Goal: Find contact information: Find contact information

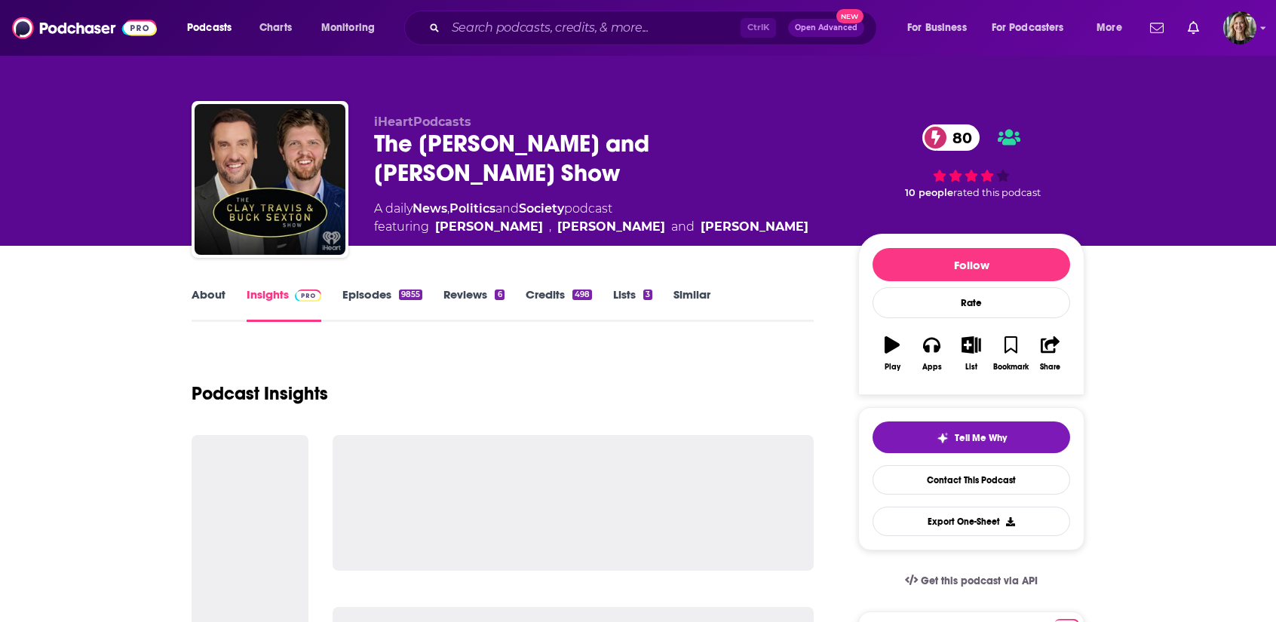
click at [276, 302] on link "Insights" at bounding box center [284, 304] width 75 height 35
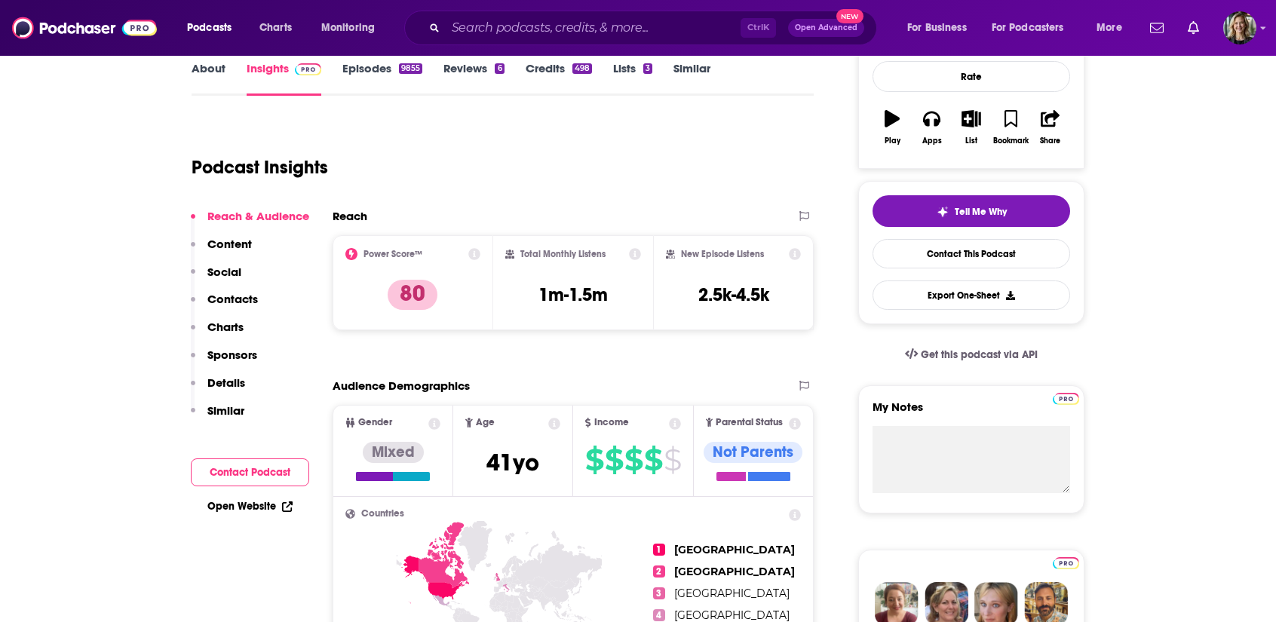
scroll to position [228, 0]
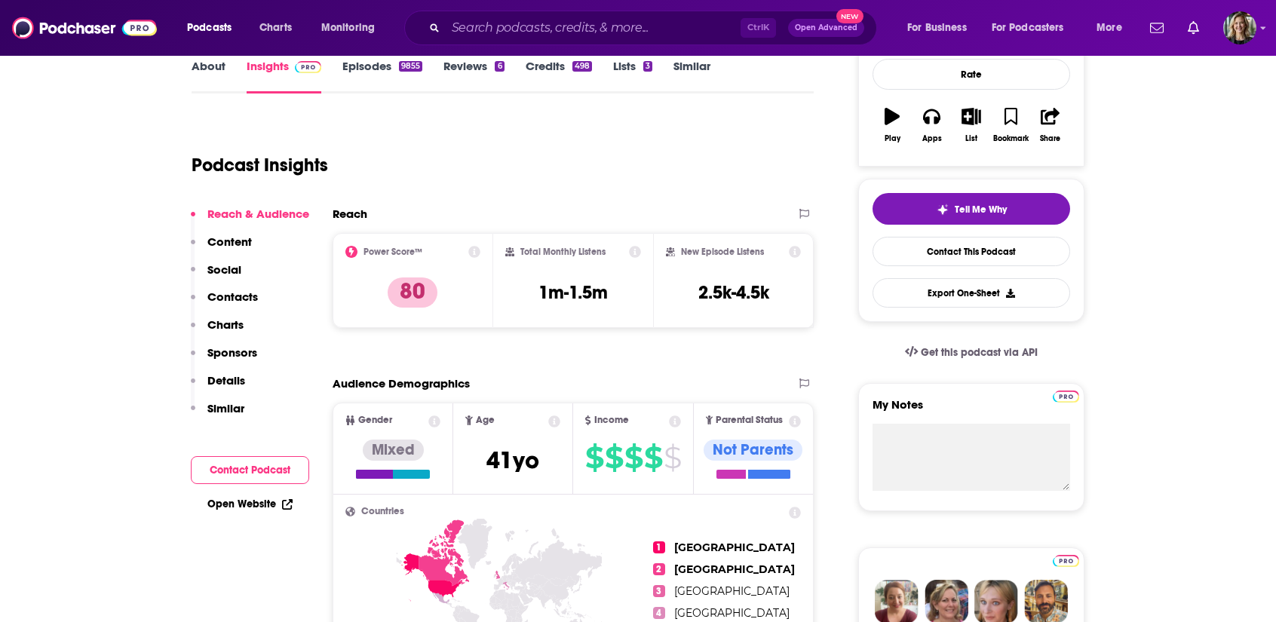
click at [227, 325] on p "Charts" at bounding box center [225, 324] width 36 height 14
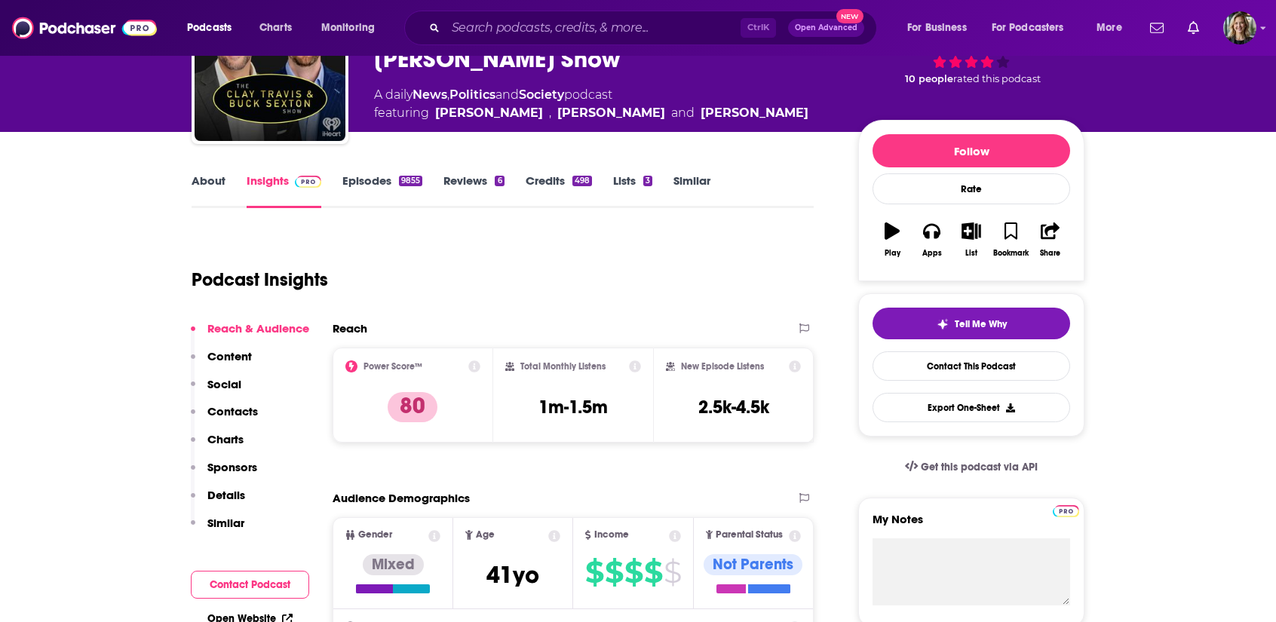
scroll to position [109, 0]
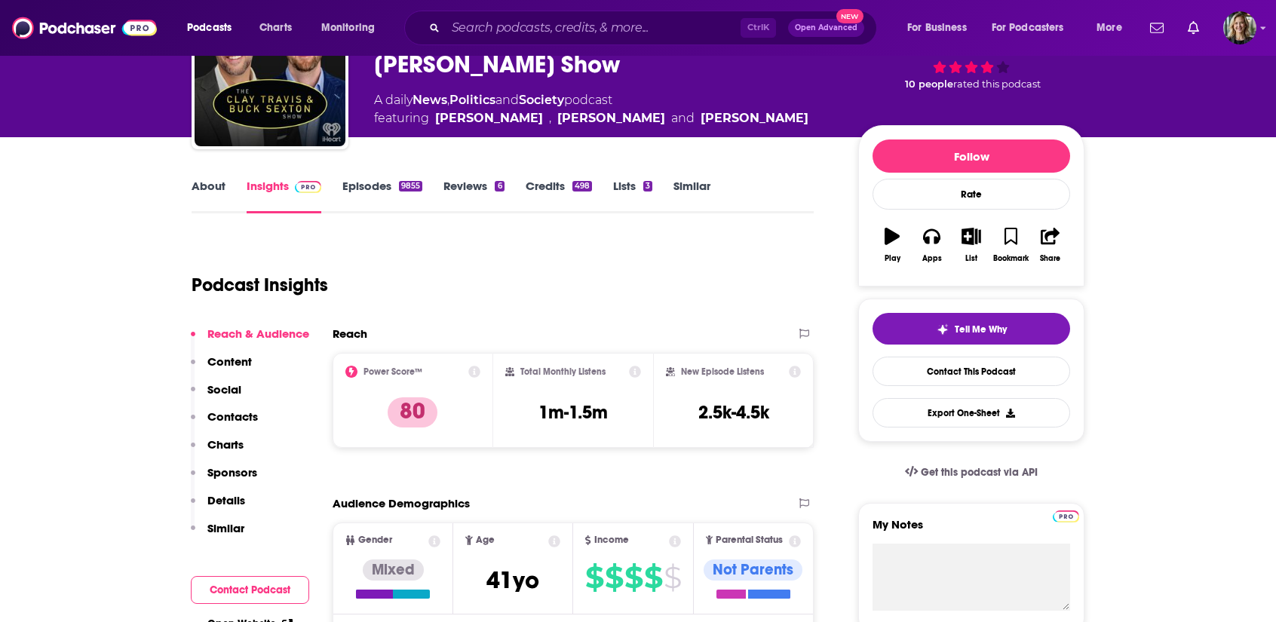
click at [382, 188] on link "Episodes 9855" at bounding box center [382, 196] width 80 height 35
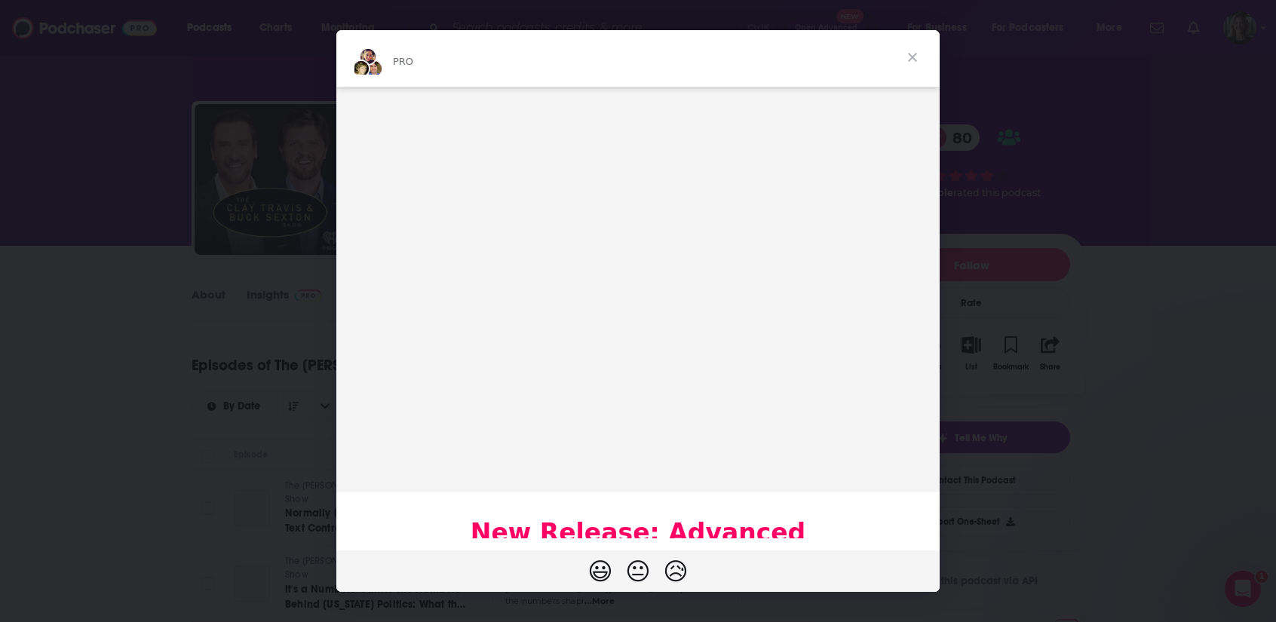
scroll to position [9, 0]
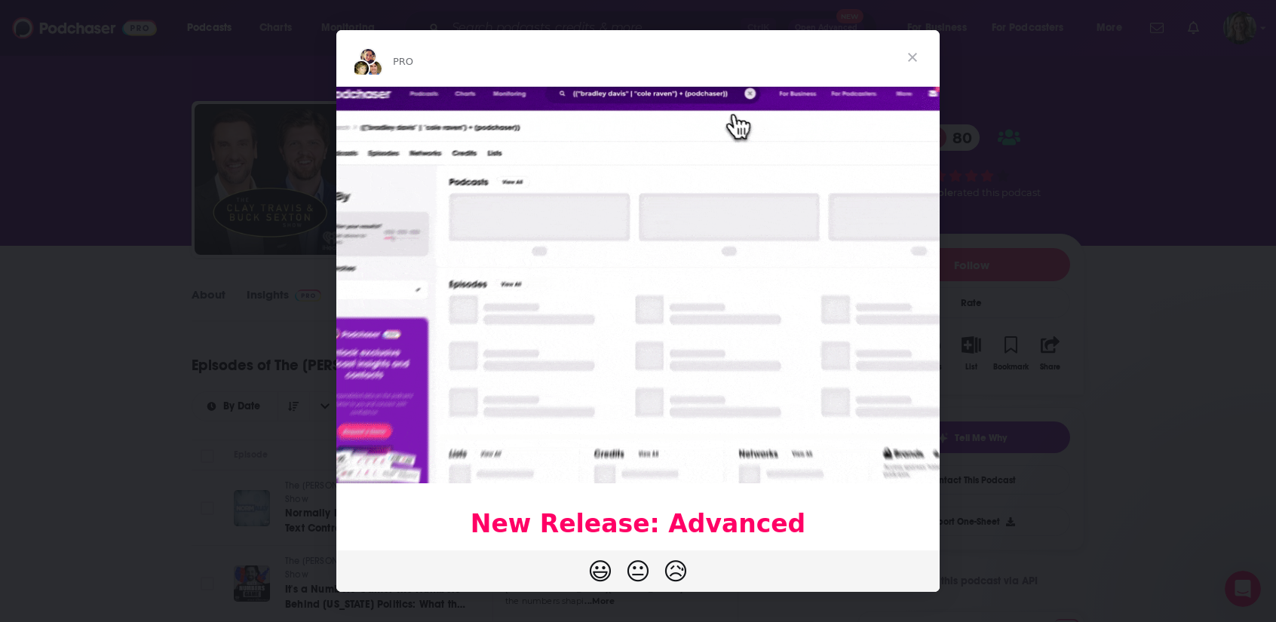
click at [914, 59] on span "Close" at bounding box center [912, 57] width 54 height 54
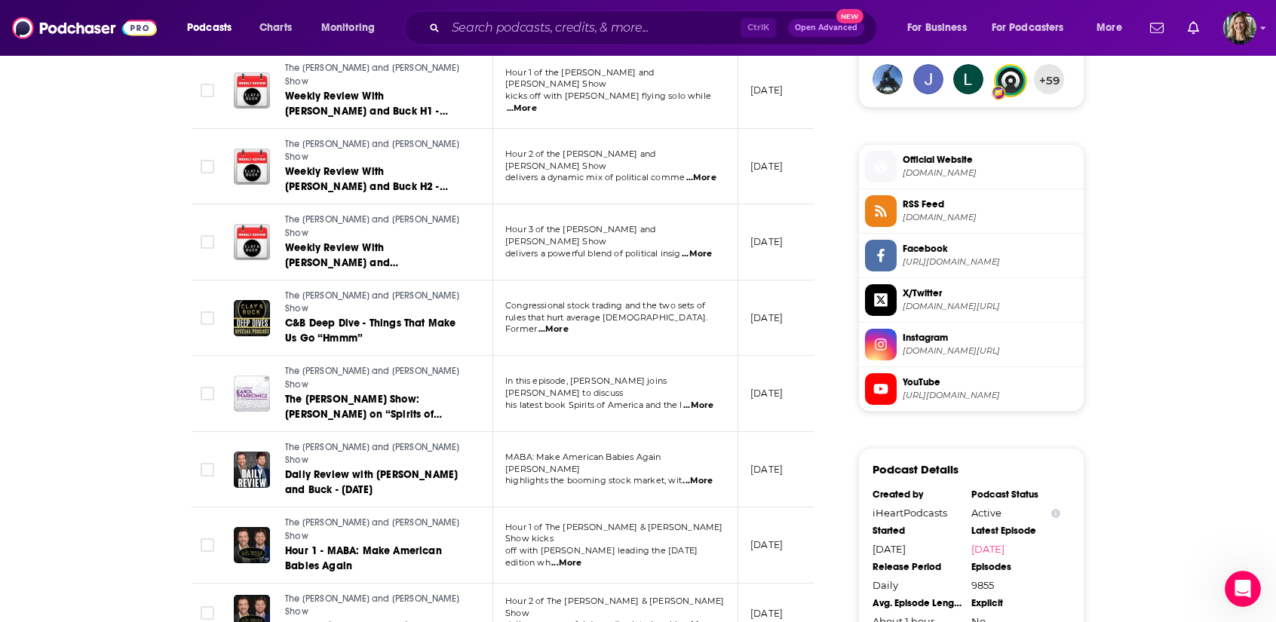
scroll to position [1136, 0]
click at [775, 606] on p "[DATE]" at bounding box center [766, 612] width 32 height 13
click at [383, 619] on span "Hour 2 - [PERSON_NAME] Calls In" at bounding box center [367, 625] width 164 height 13
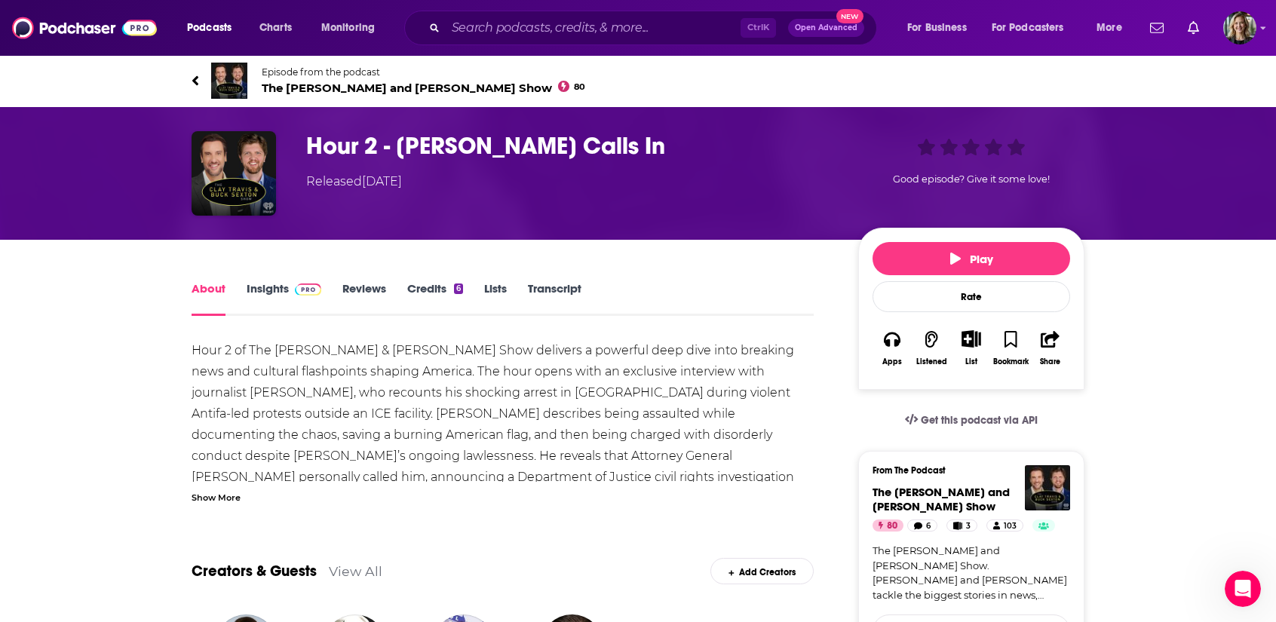
click at [283, 286] on link "Insights" at bounding box center [284, 298] width 75 height 35
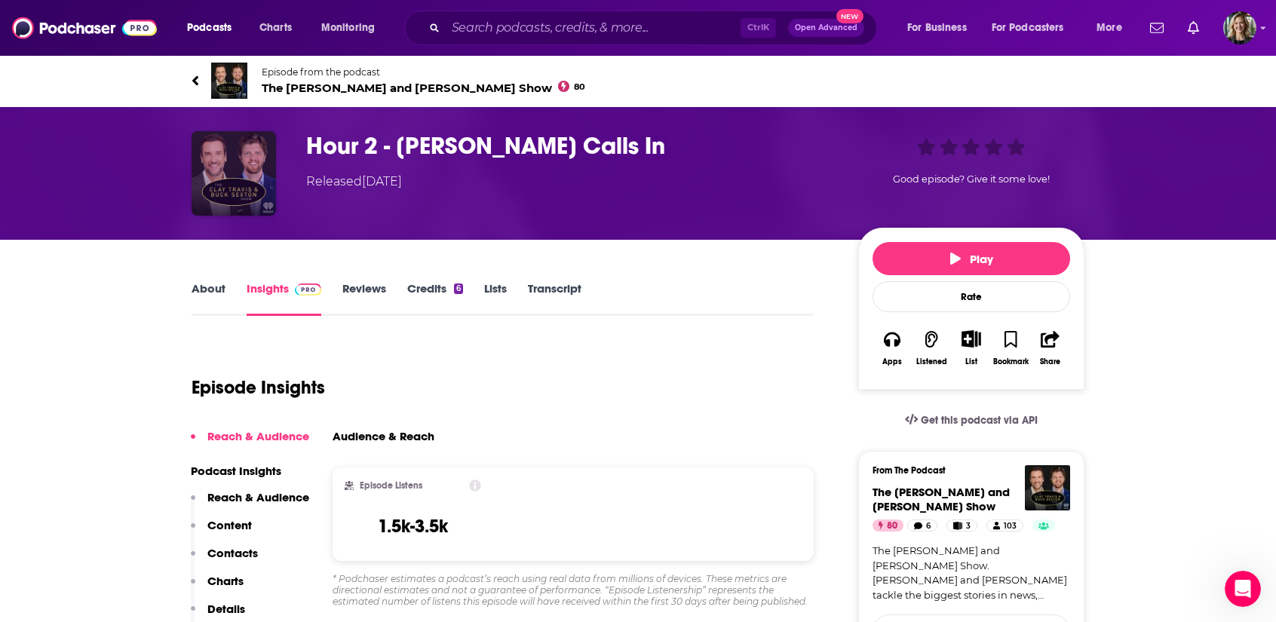
click at [251, 171] on img "Hour 2 - Nick Sorter Calls In" at bounding box center [234, 173] width 84 height 84
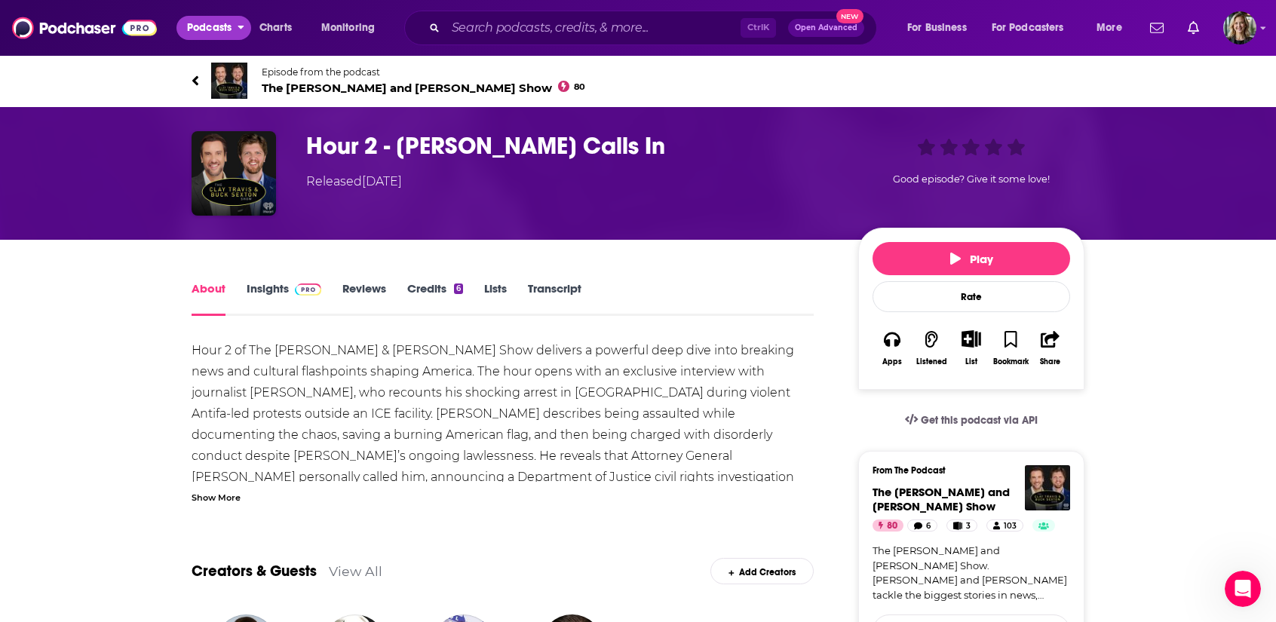
click at [208, 30] on span "Podcasts" at bounding box center [209, 27] width 44 height 21
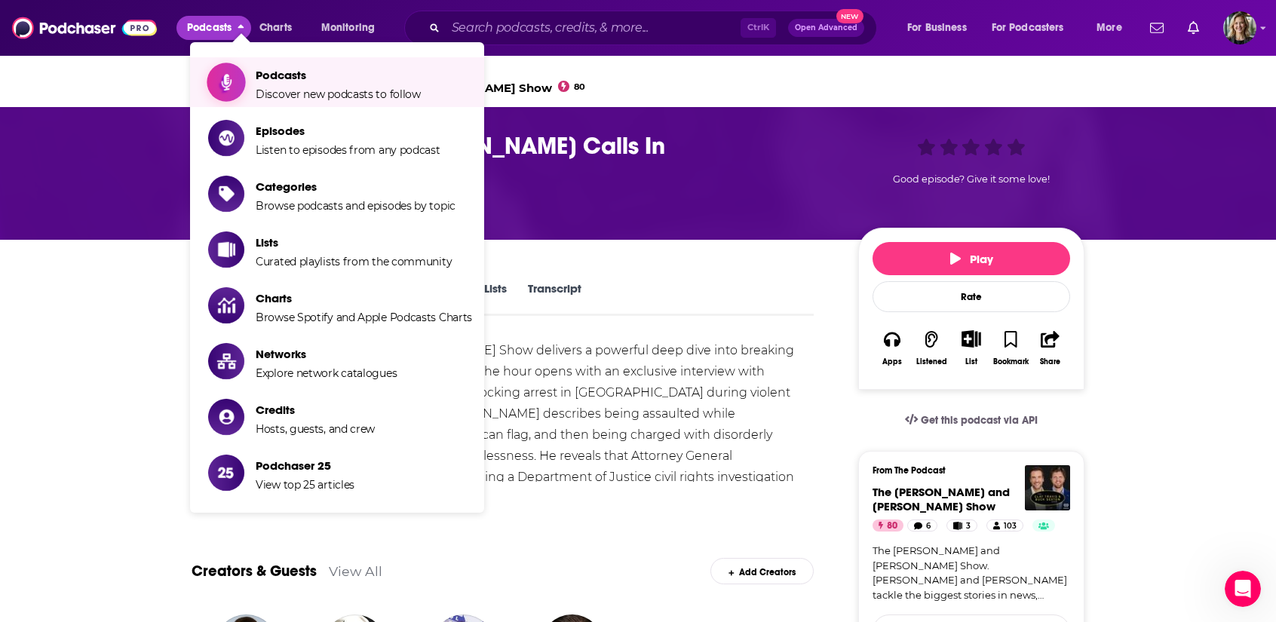
click at [272, 85] on span "Podcasts Discover new podcasts to follow" at bounding box center [338, 82] width 165 height 38
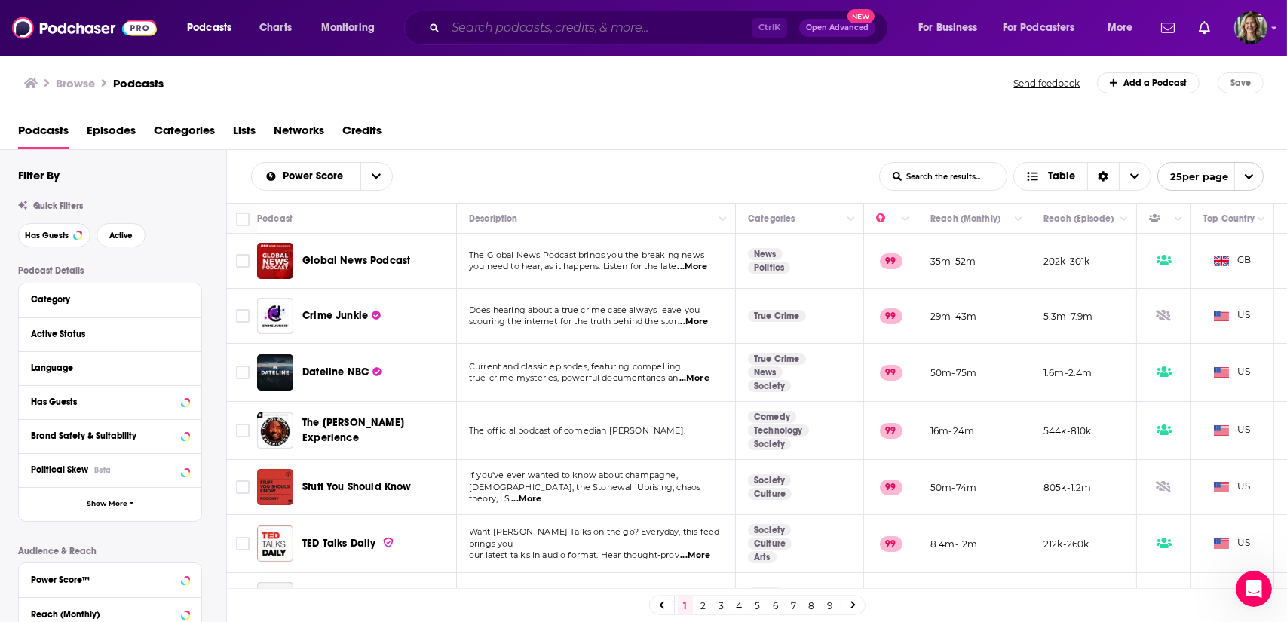
click at [518, 31] on input "Search podcasts, credits, & more..." at bounding box center [599, 28] width 306 height 24
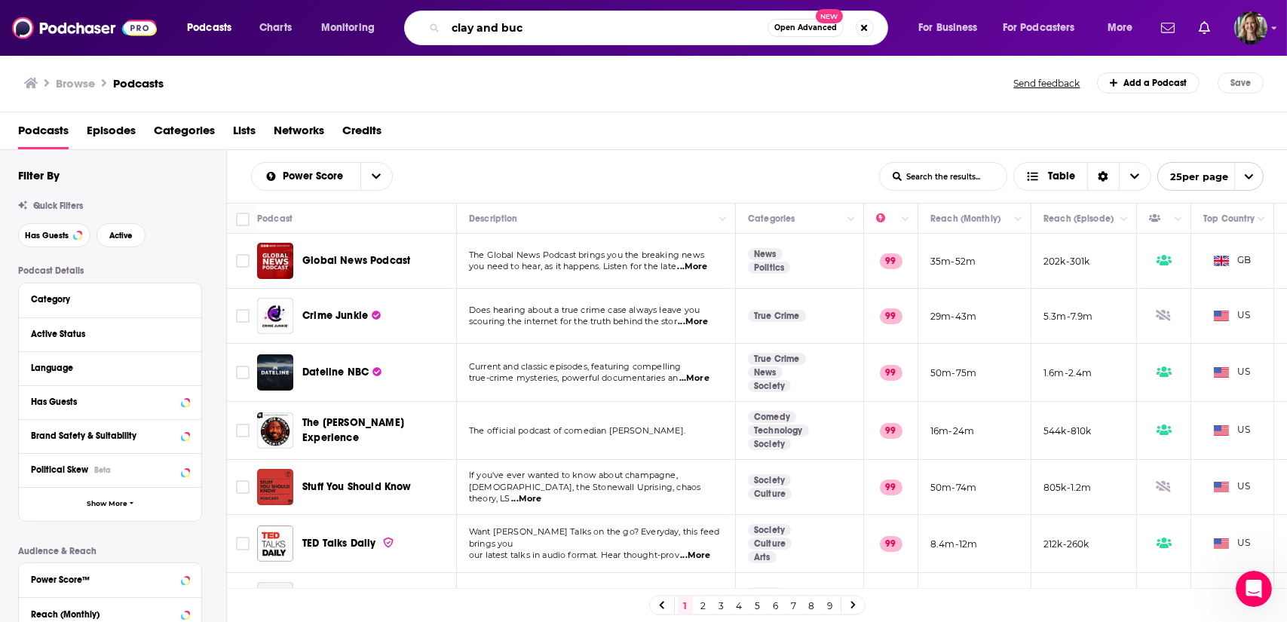
type input "clay and buck"
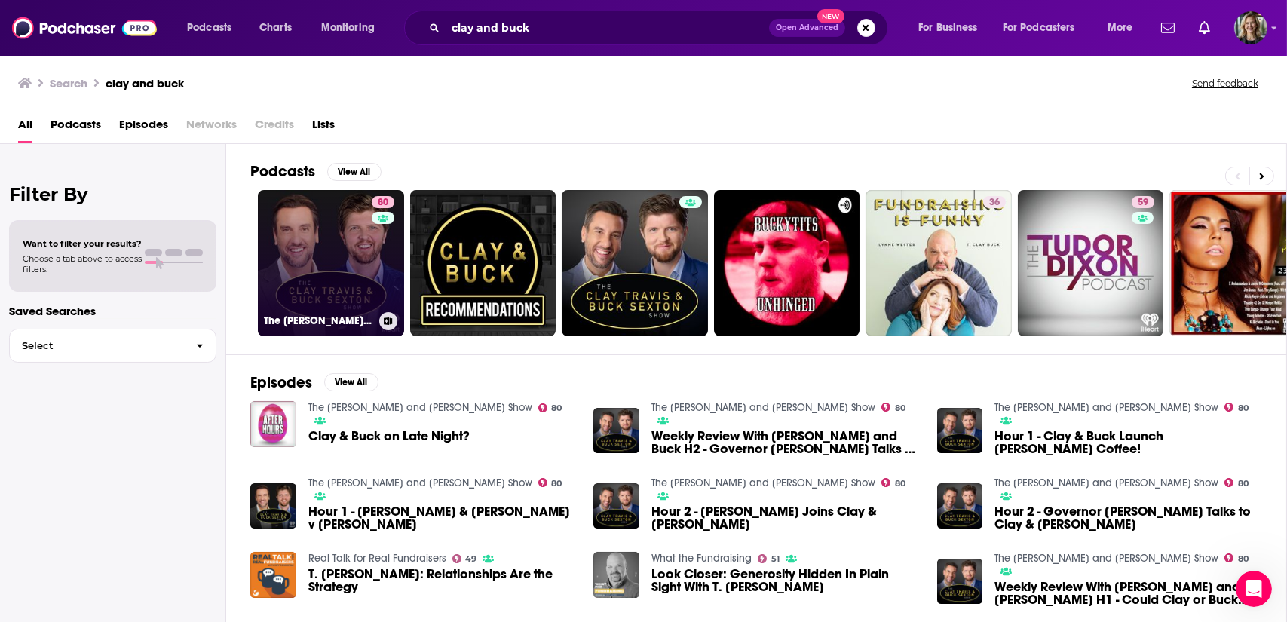
click at [338, 273] on link "80 The [PERSON_NAME] and [PERSON_NAME] Show" at bounding box center [331, 263] width 146 height 146
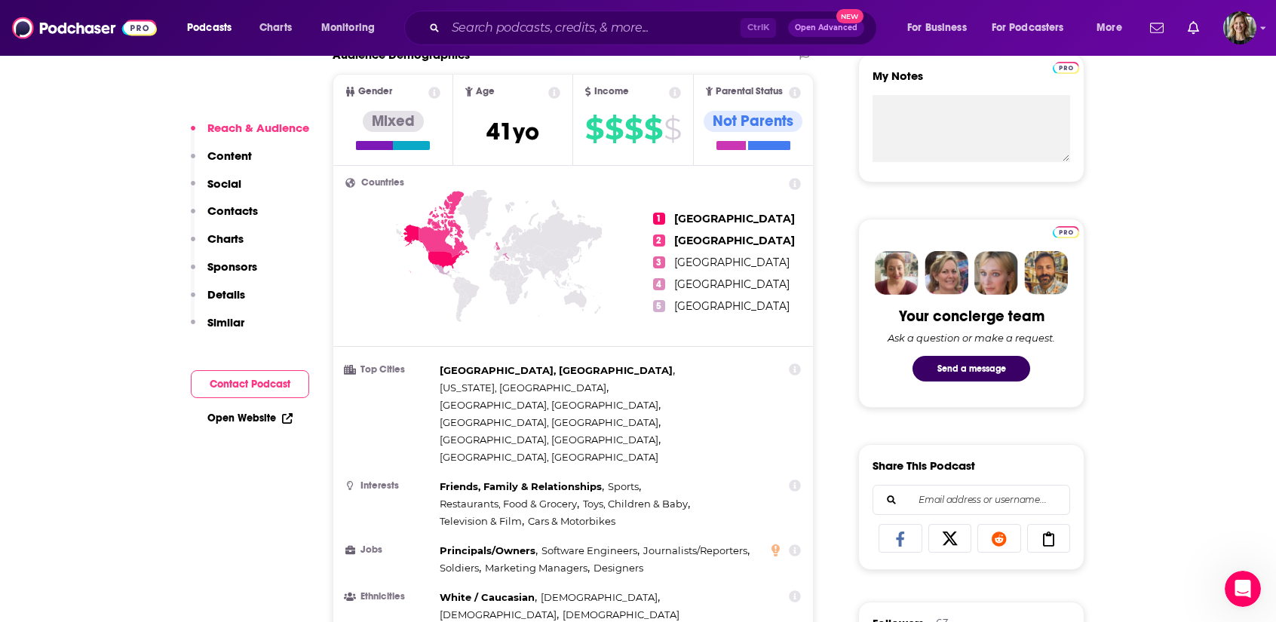
scroll to position [623, 0]
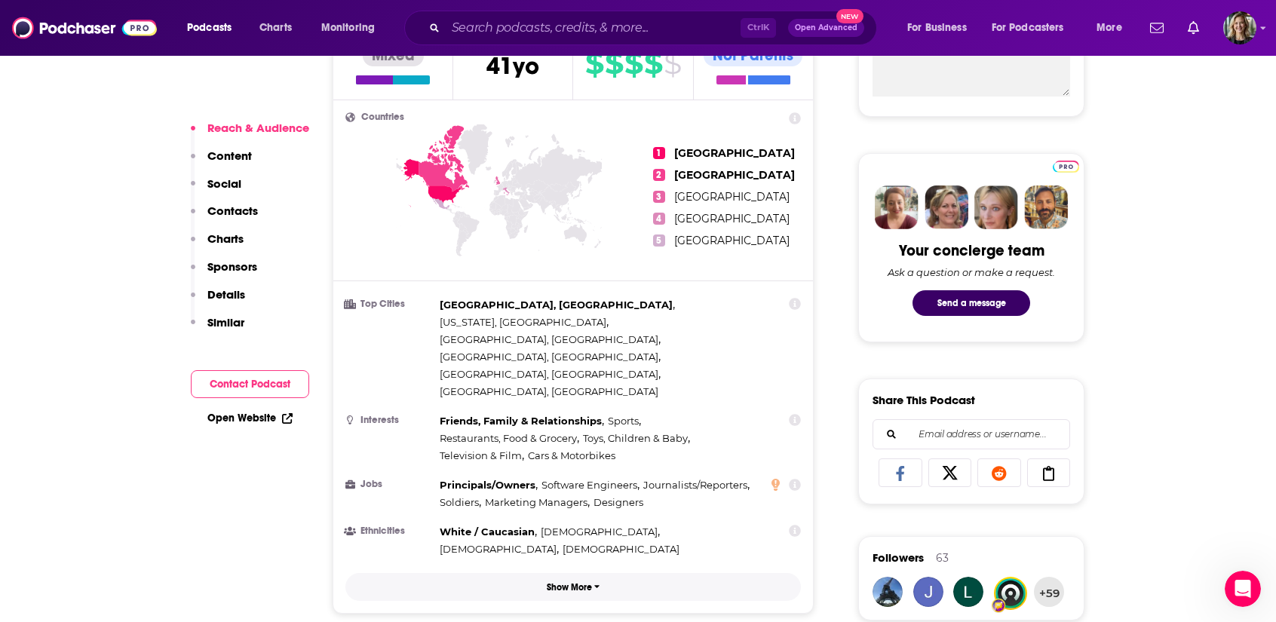
click at [567, 582] on p "Show More" at bounding box center [569, 587] width 45 height 11
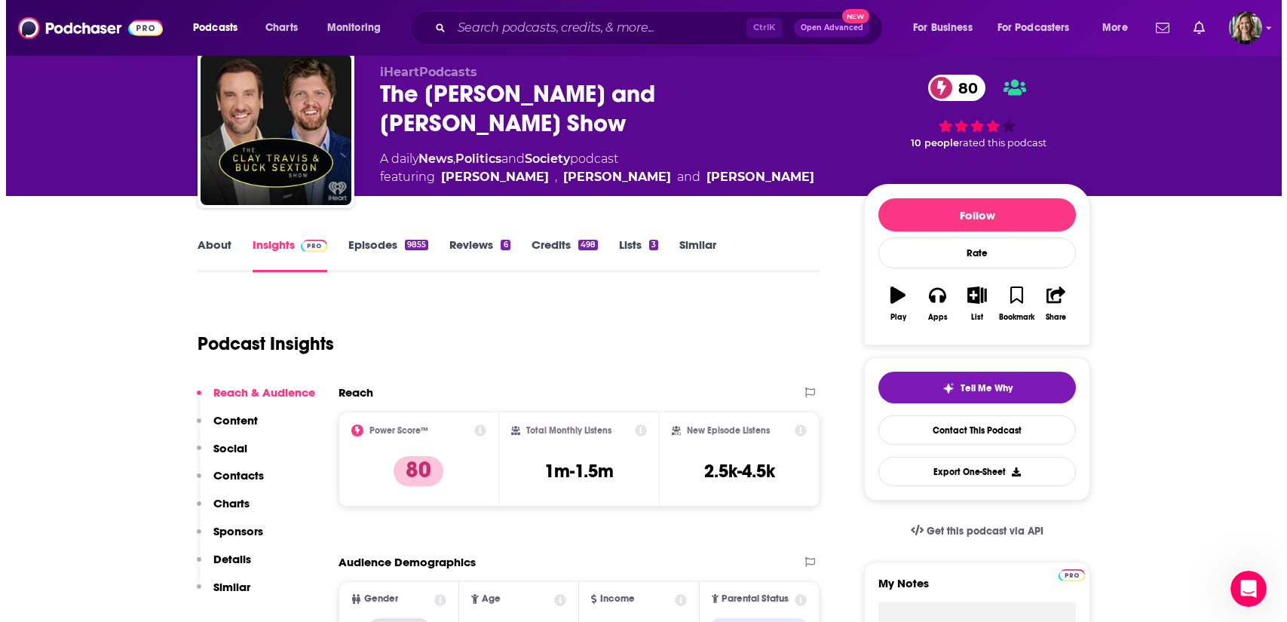
scroll to position [0, 0]
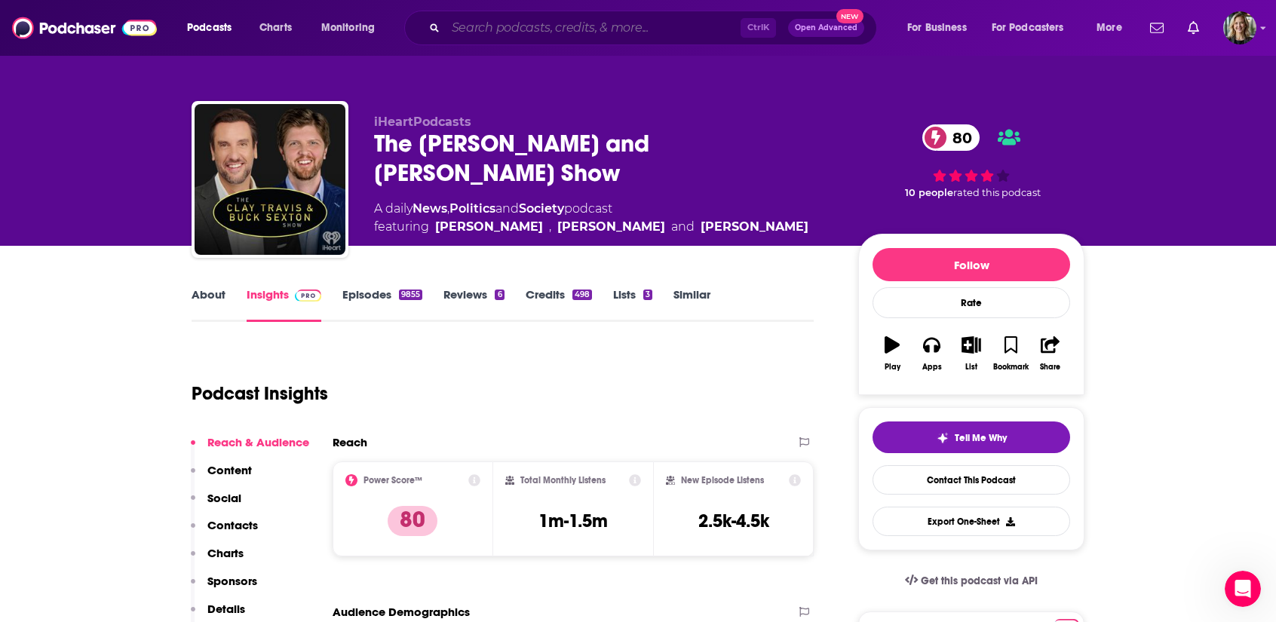
click at [523, 26] on input "Search podcasts, credits, & more..." at bounding box center [593, 28] width 295 height 24
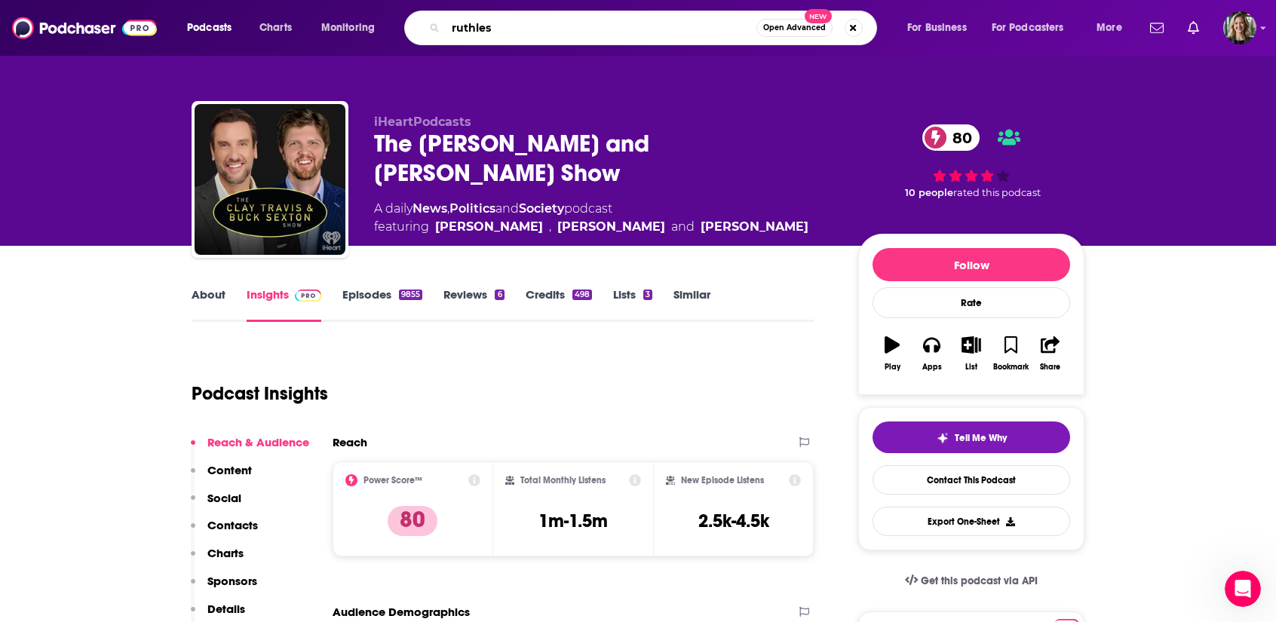
type input "ruthless"
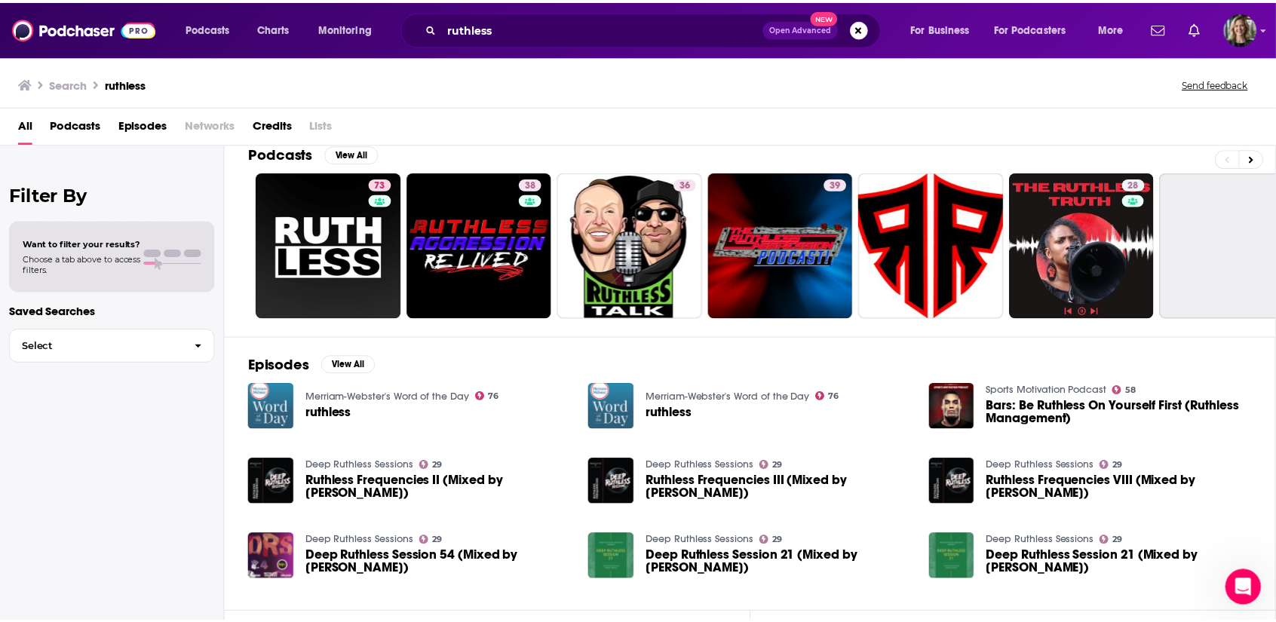
scroll to position [18, 0]
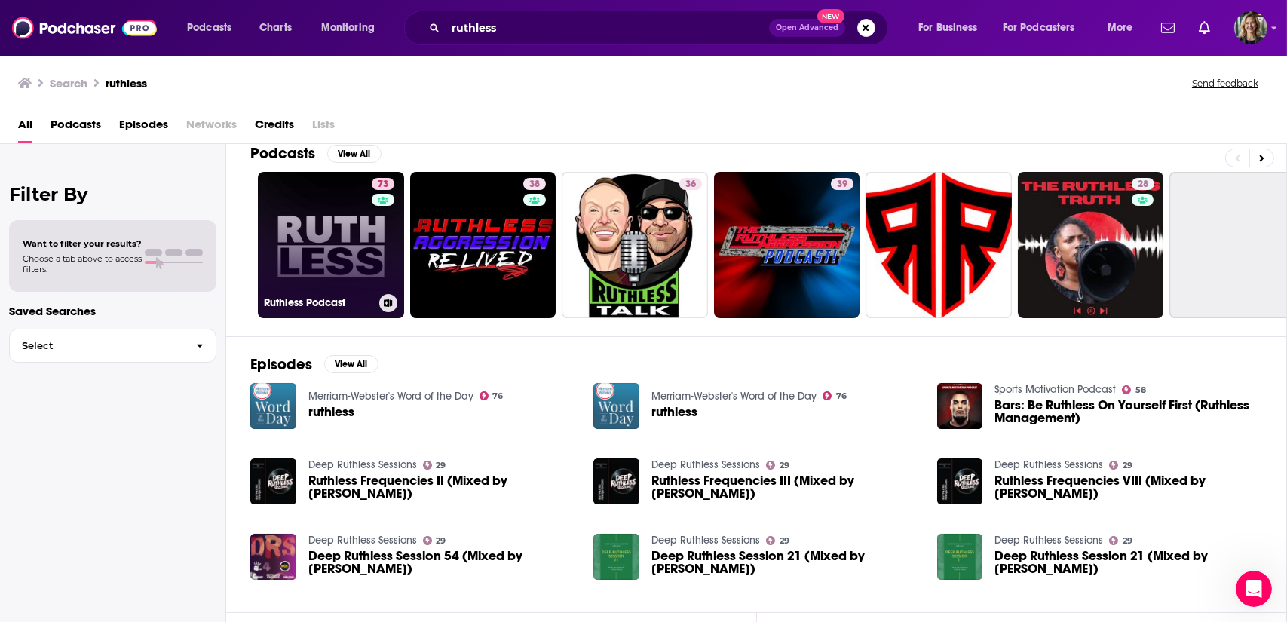
click at [337, 267] on link "73 Ruthless Podcast" at bounding box center [331, 245] width 146 height 146
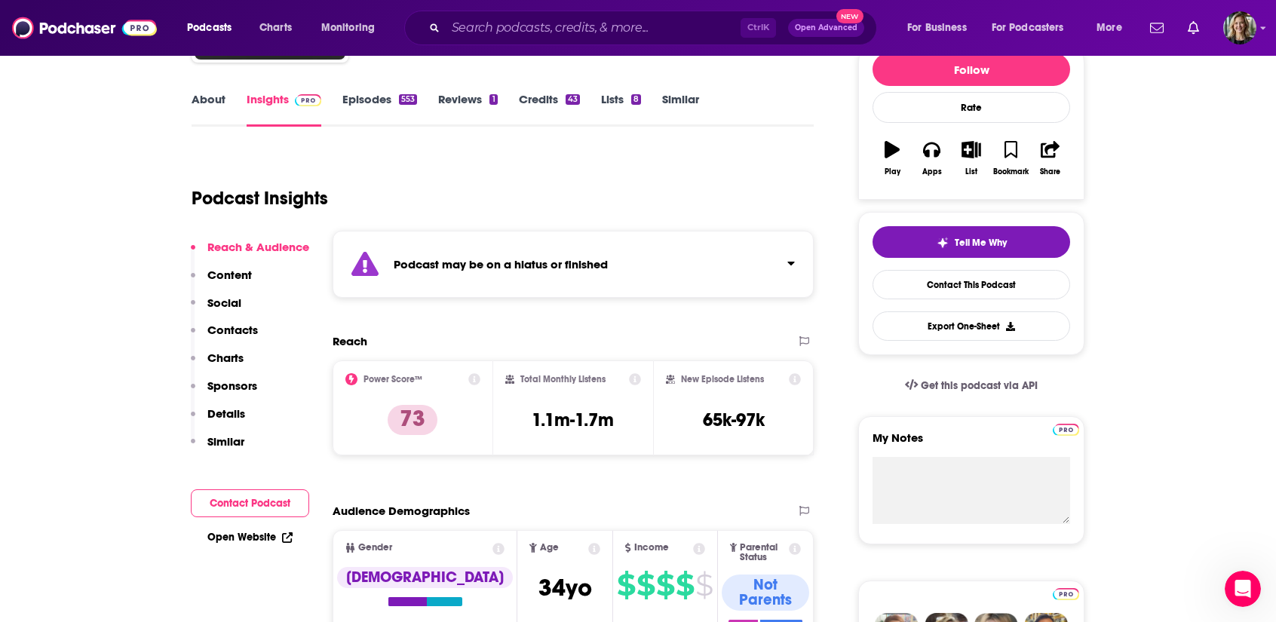
scroll to position [344, 0]
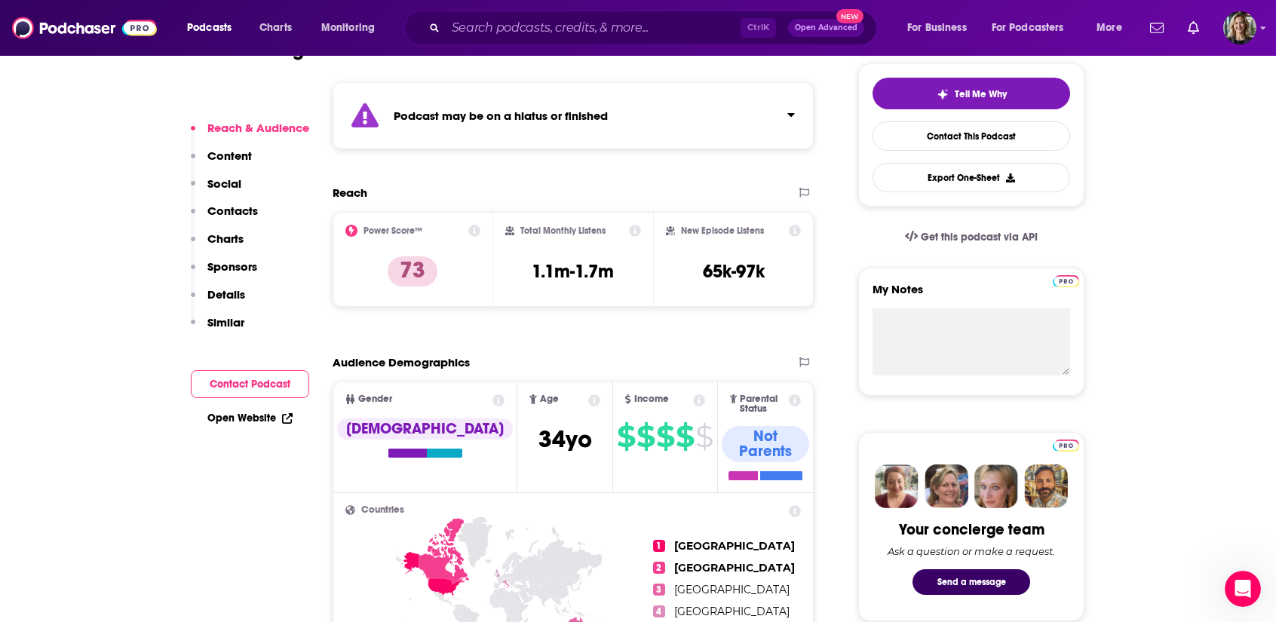
click at [792, 121] on button "Click to expand status details" at bounding box center [785, 111] width 20 height 21
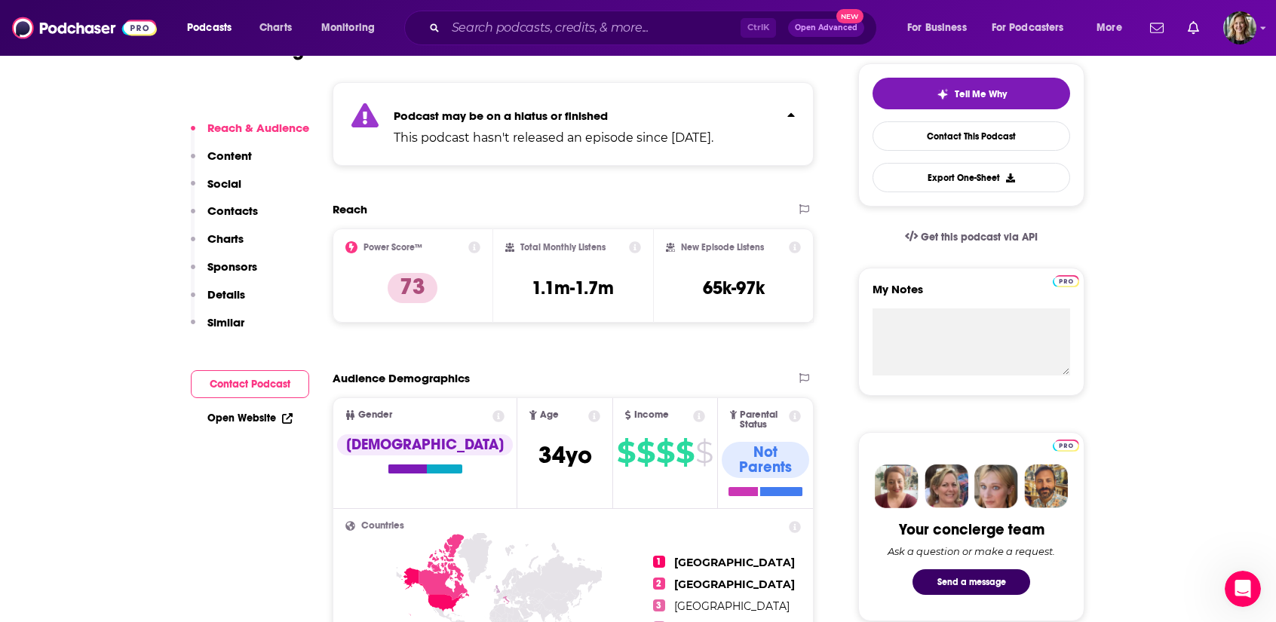
click at [793, 121] on button "Click to expand status details" at bounding box center [785, 111] width 20 height 21
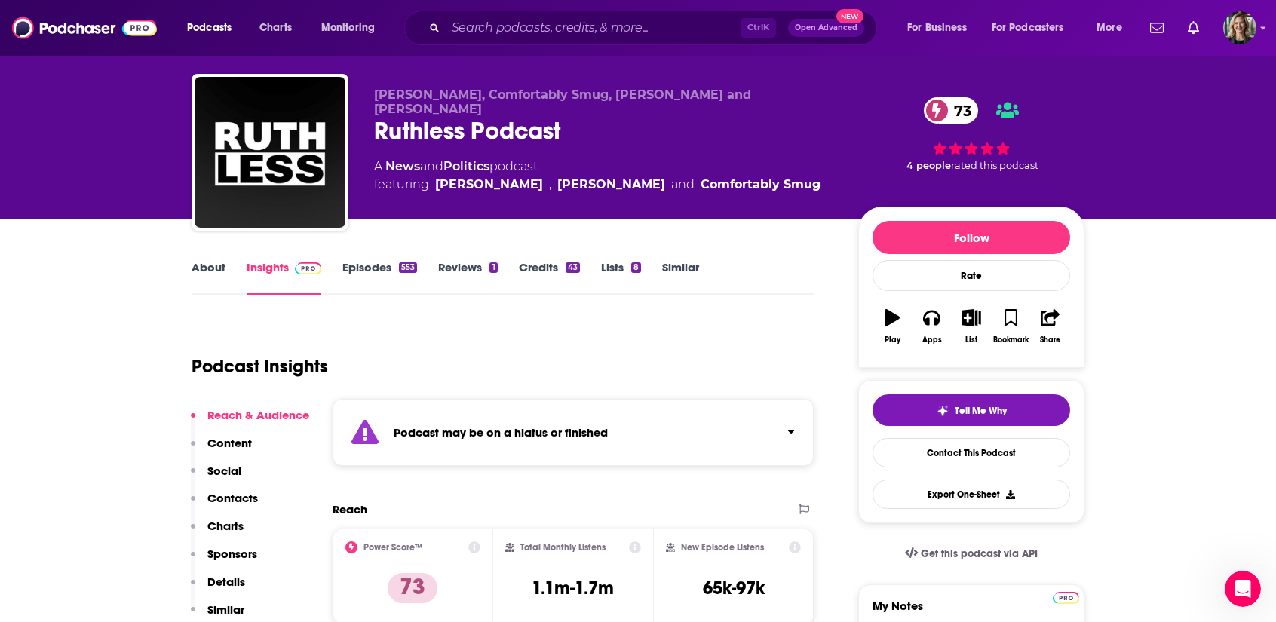
scroll to position [0, 0]
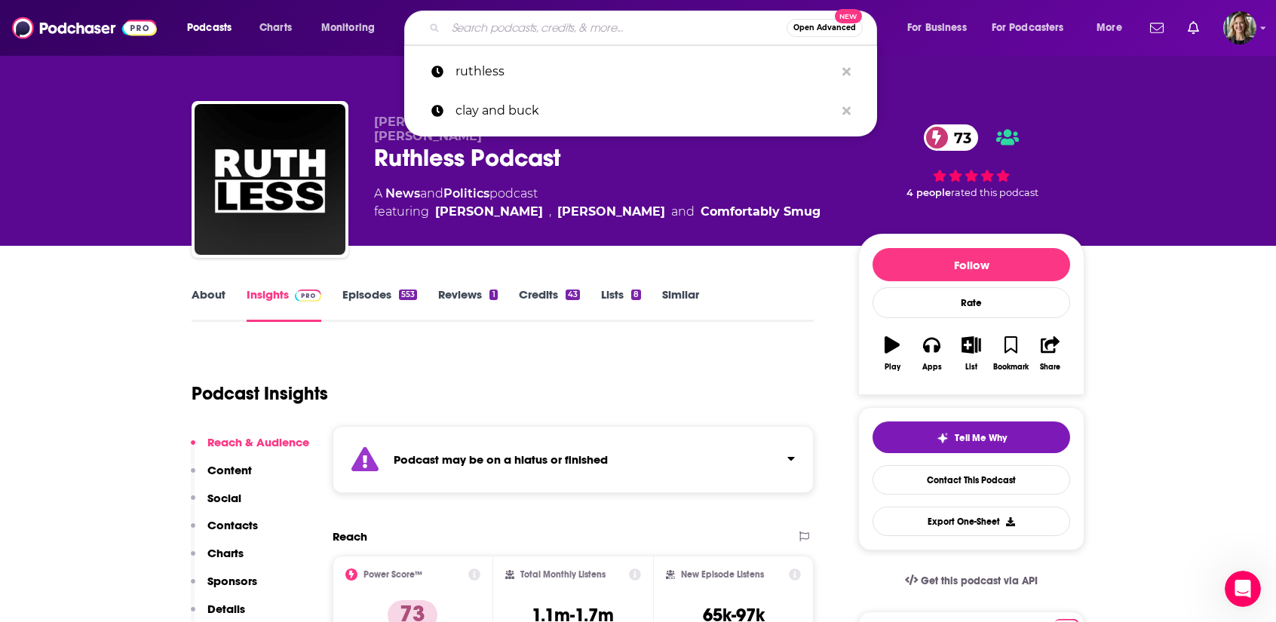
click at [495, 25] on input "Search podcasts, credits, & more..." at bounding box center [616, 28] width 341 height 24
type input "t"
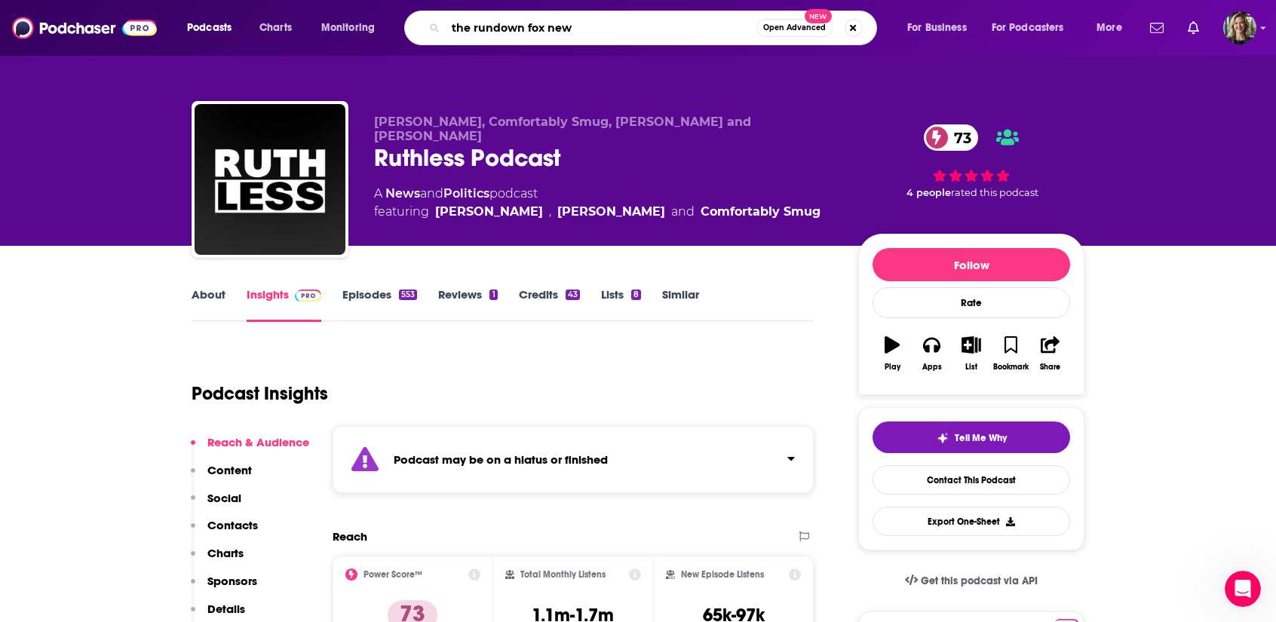
type input "the rundown fox news"
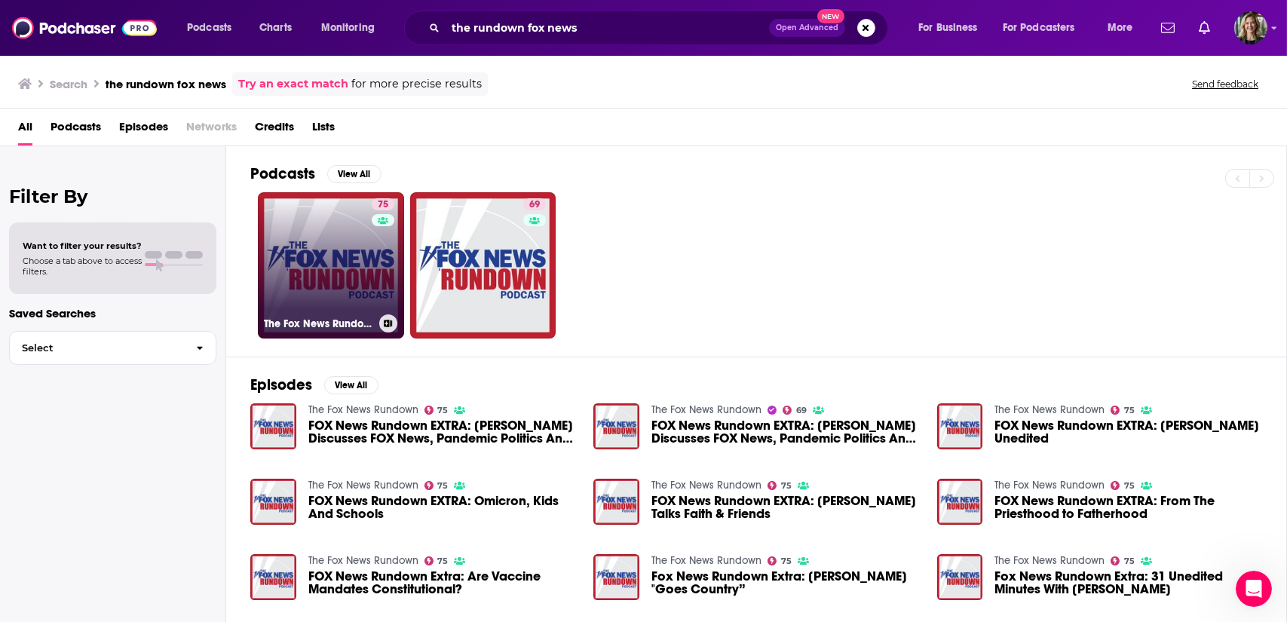
click at [322, 261] on link "75 The Fox News Rundown" at bounding box center [331, 265] width 146 height 146
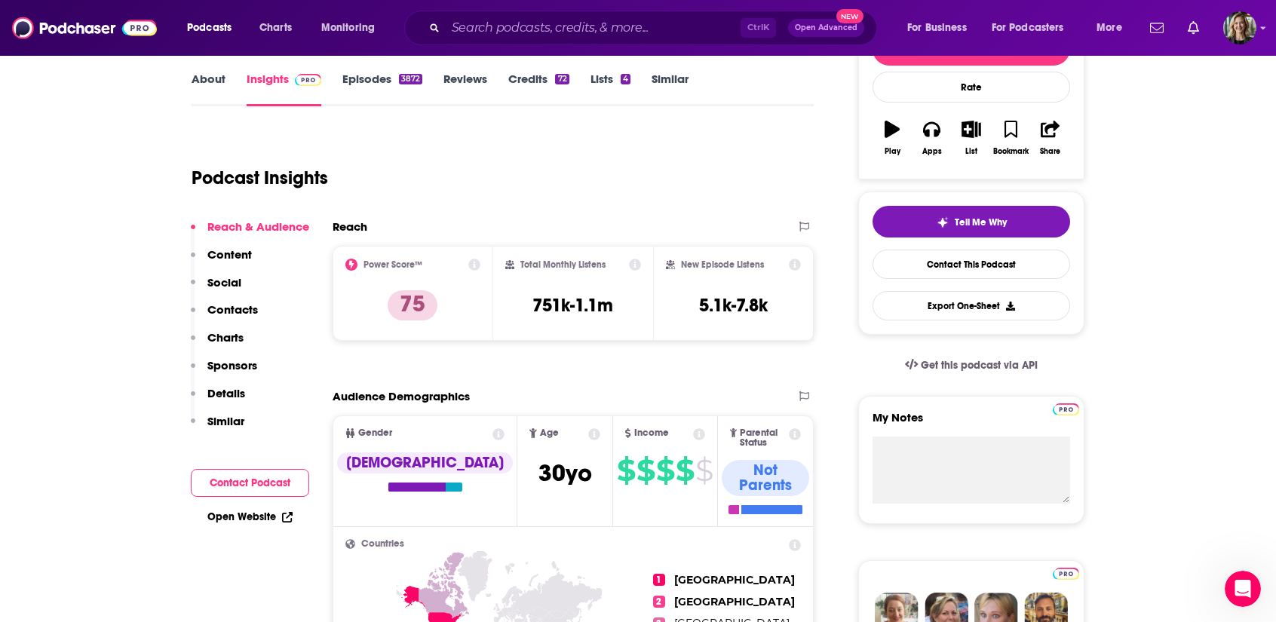
scroll to position [217, 0]
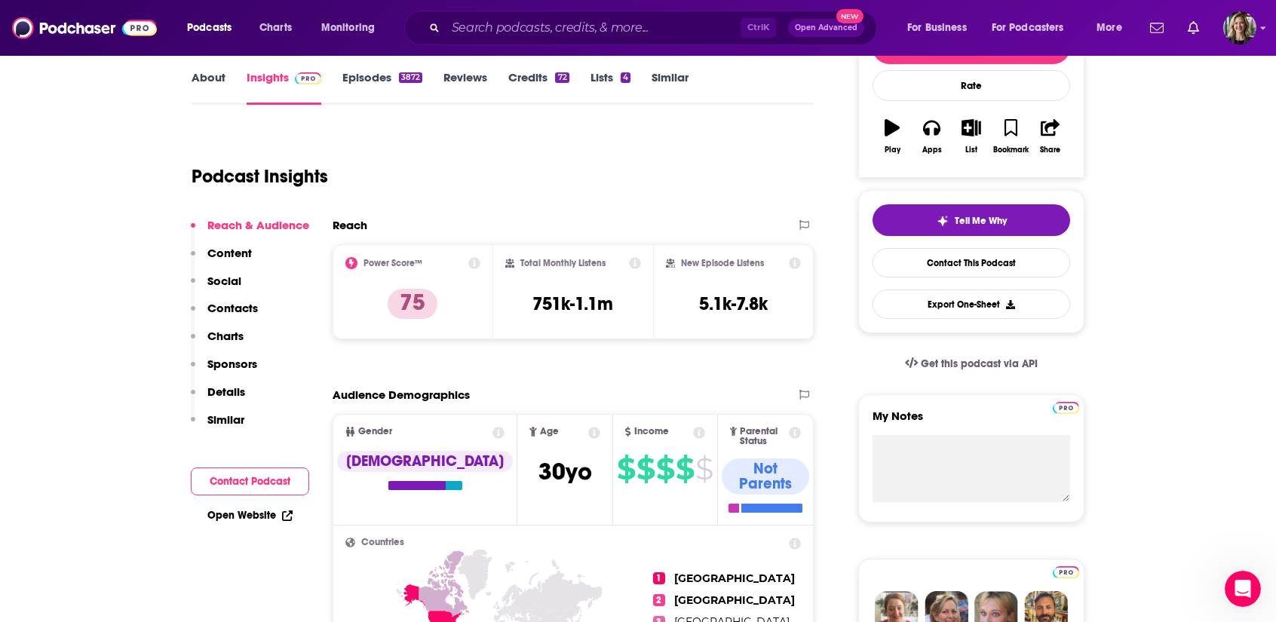
click at [231, 305] on p "Contacts" at bounding box center [232, 308] width 51 height 14
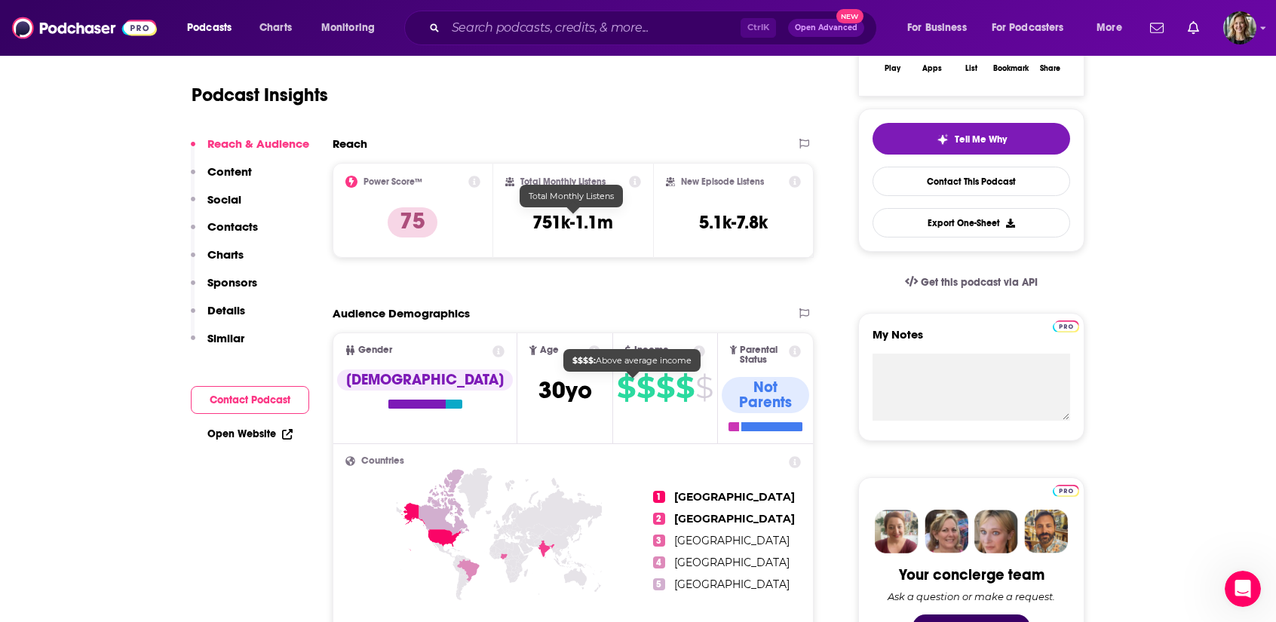
scroll to position [0, 0]
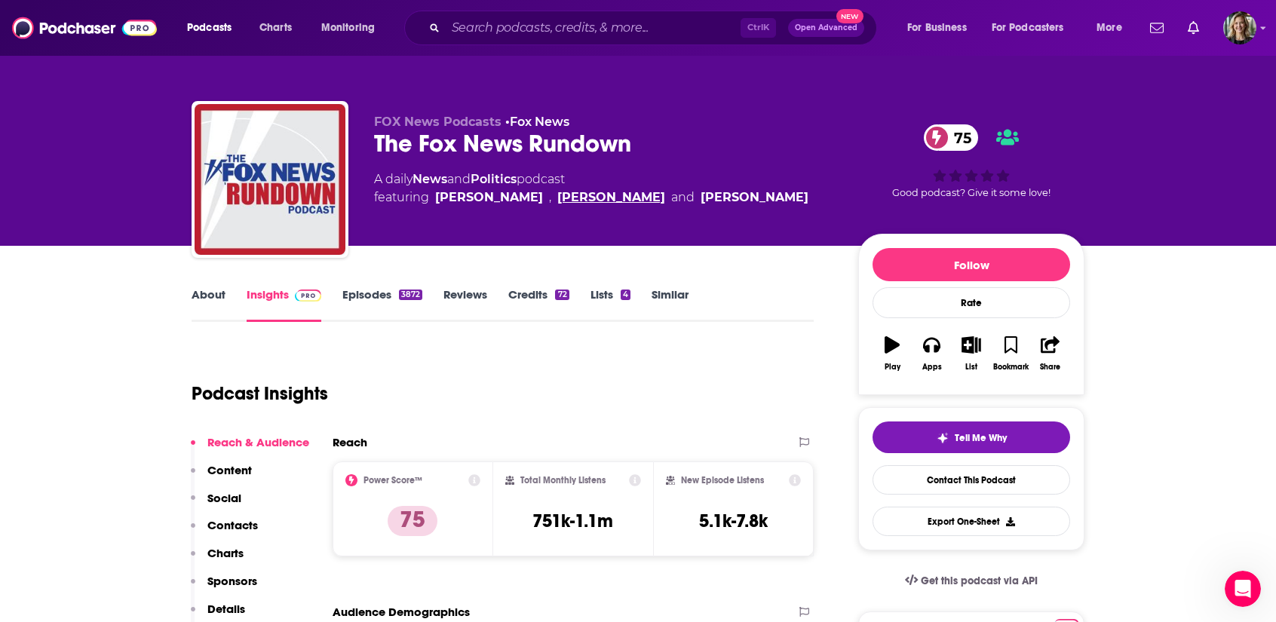
click at [584, 200] on link "[PERSON_NAME]" at bounding box center [611, 198] width 108 height 18
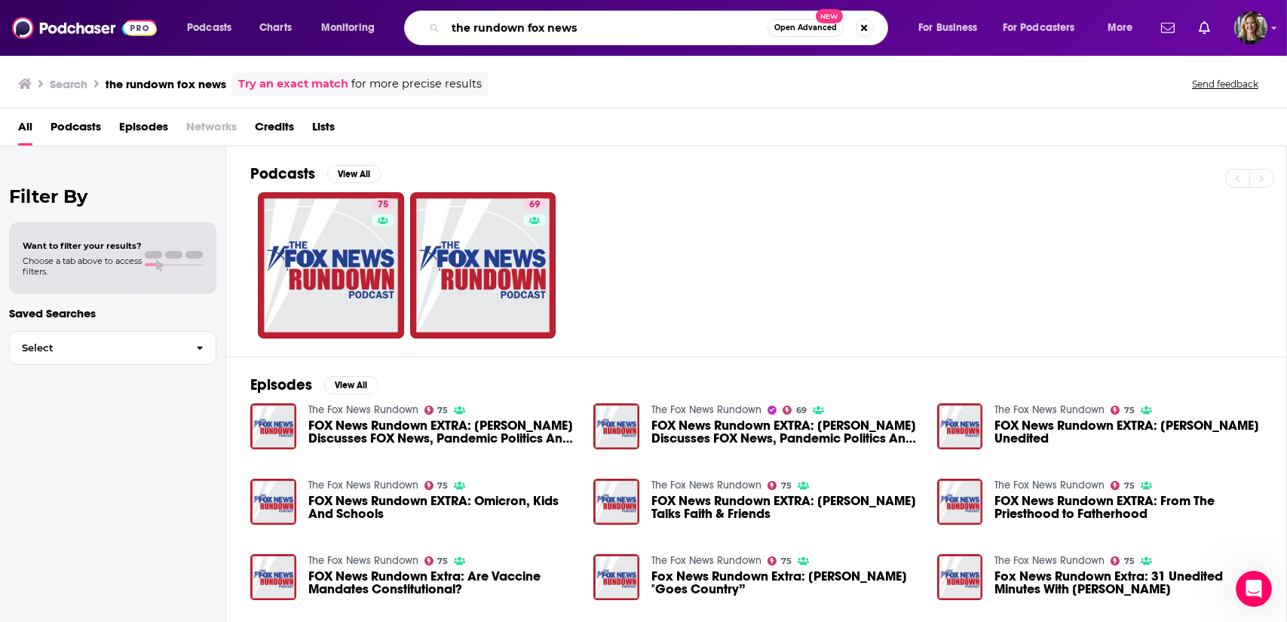
drag, startPoint x: 587, startPoint y: 27, endPoint x: 424, endPoint y: 16, distance: 164.0
click at [424, 16] on div "the rundown fox news Open Advanced New" at bounding box center [646, 28] width 484 height 35
type input "[PERSON_NAME]"
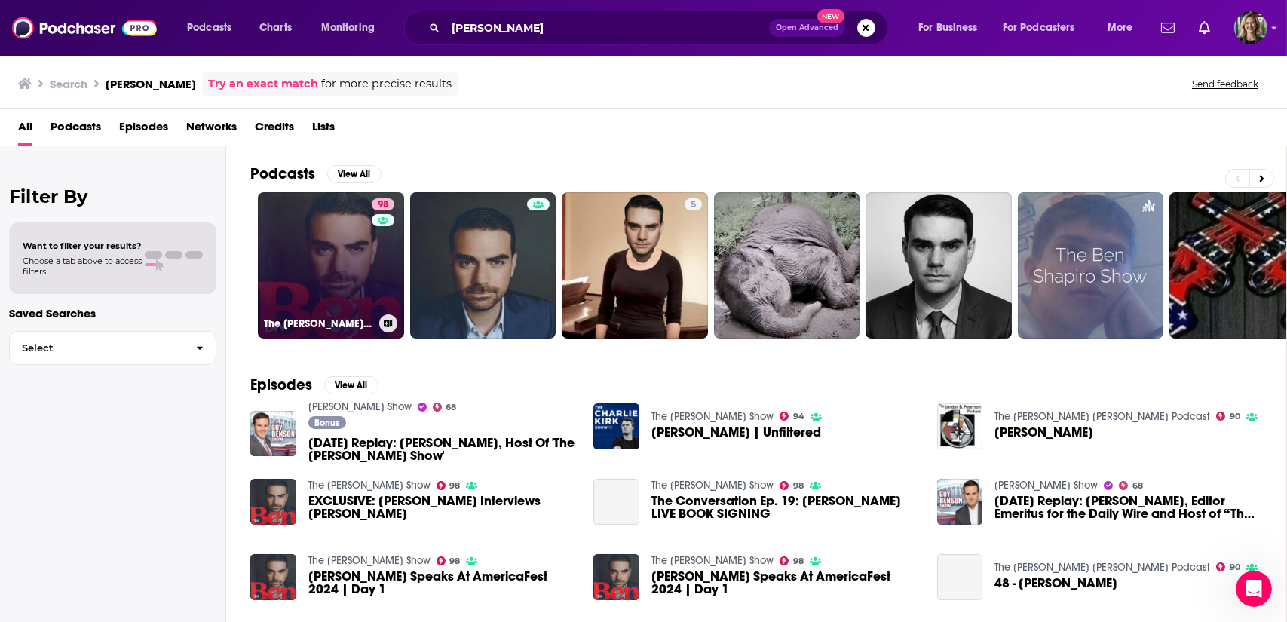
click at [349, 312] on link "98 The [PERSON_NAME] Show" at bounding box center [331, 265] width 146 height 146
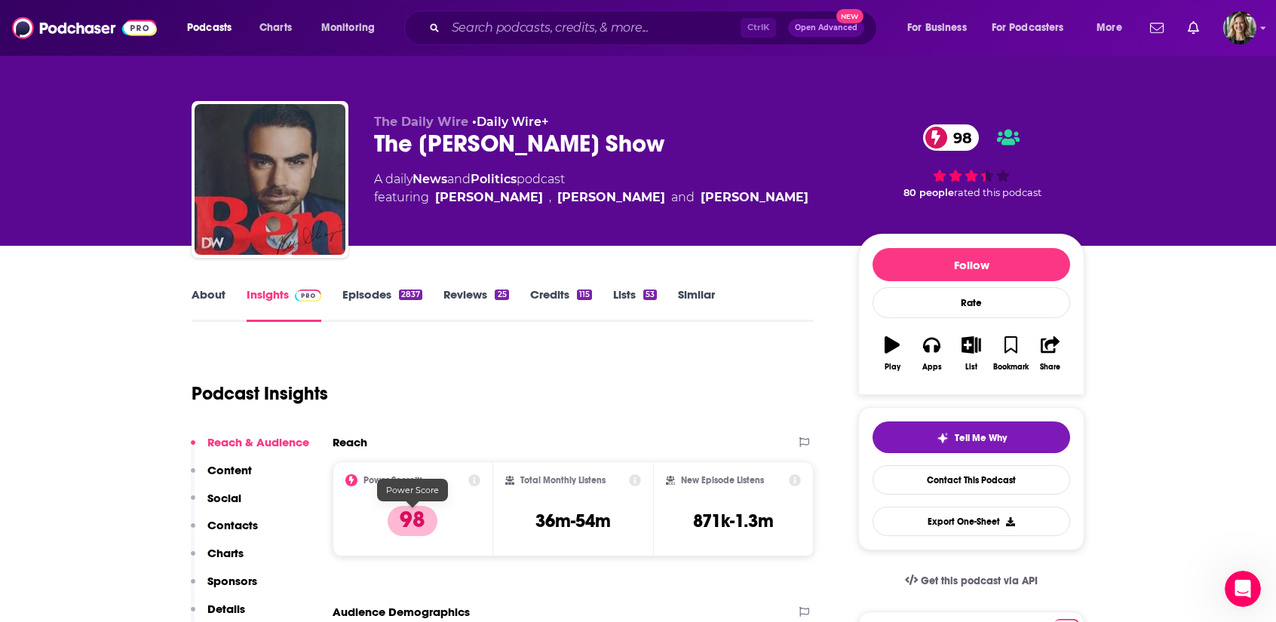
scroll to position [184, 0]
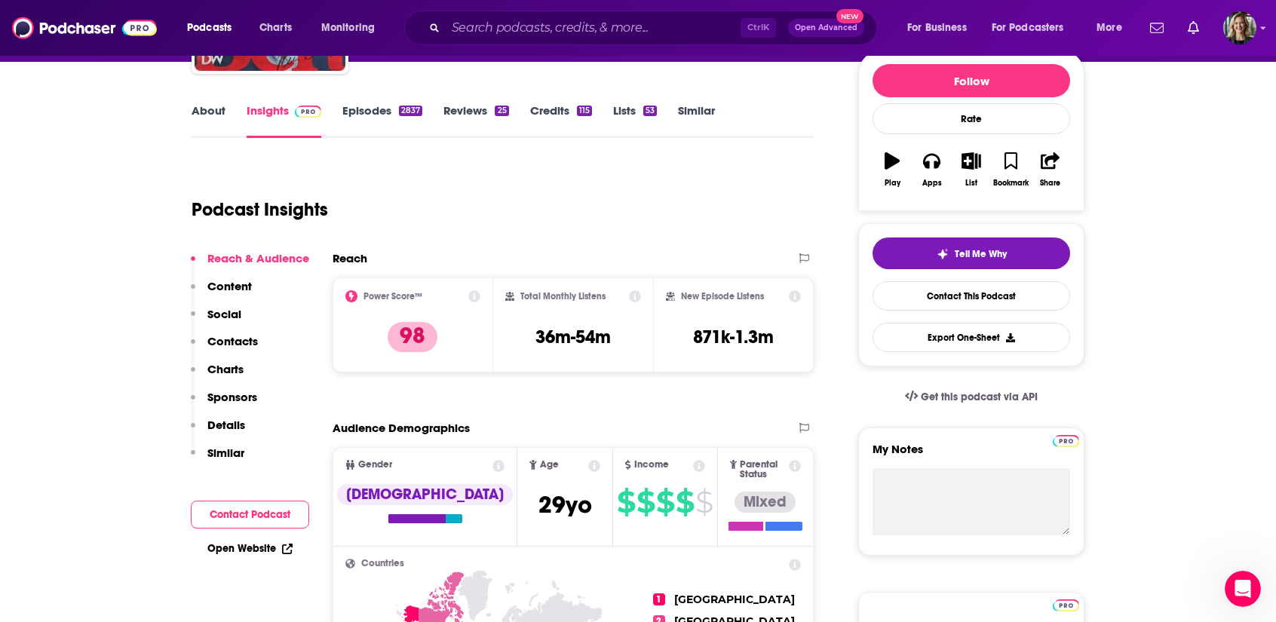
click at [230, 334] on p "Contacts" at bounding box center [232, 341] width 51 height 14
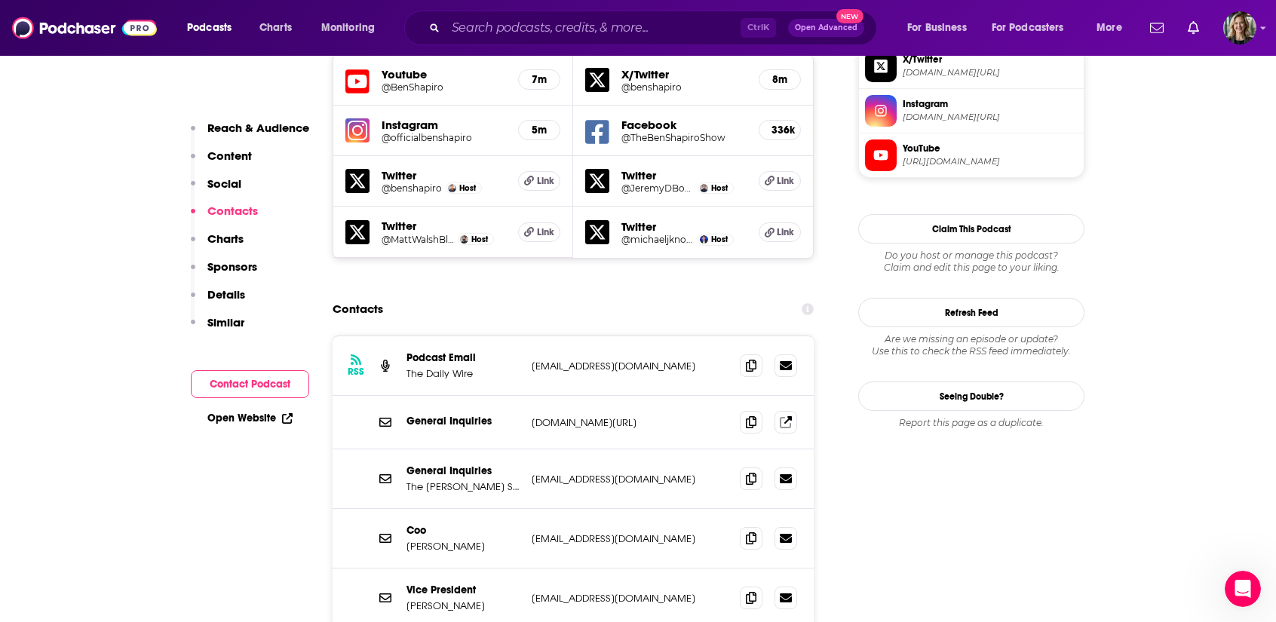
scroll to position [1370, 0]
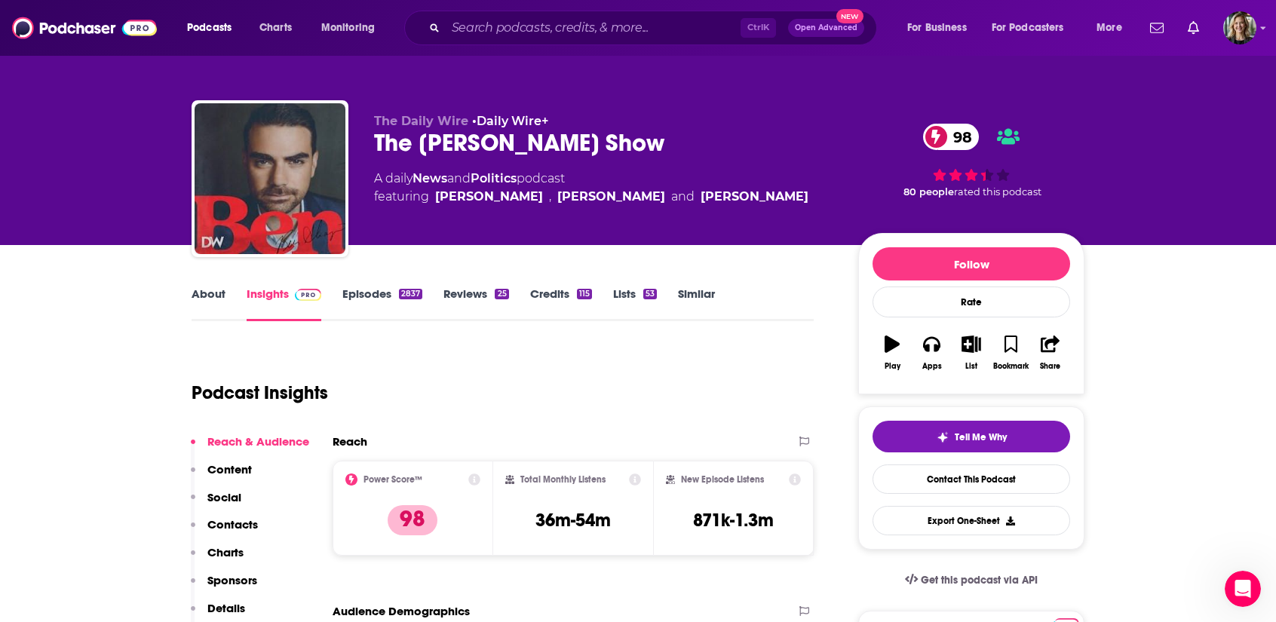
scroll to position [0, 0]
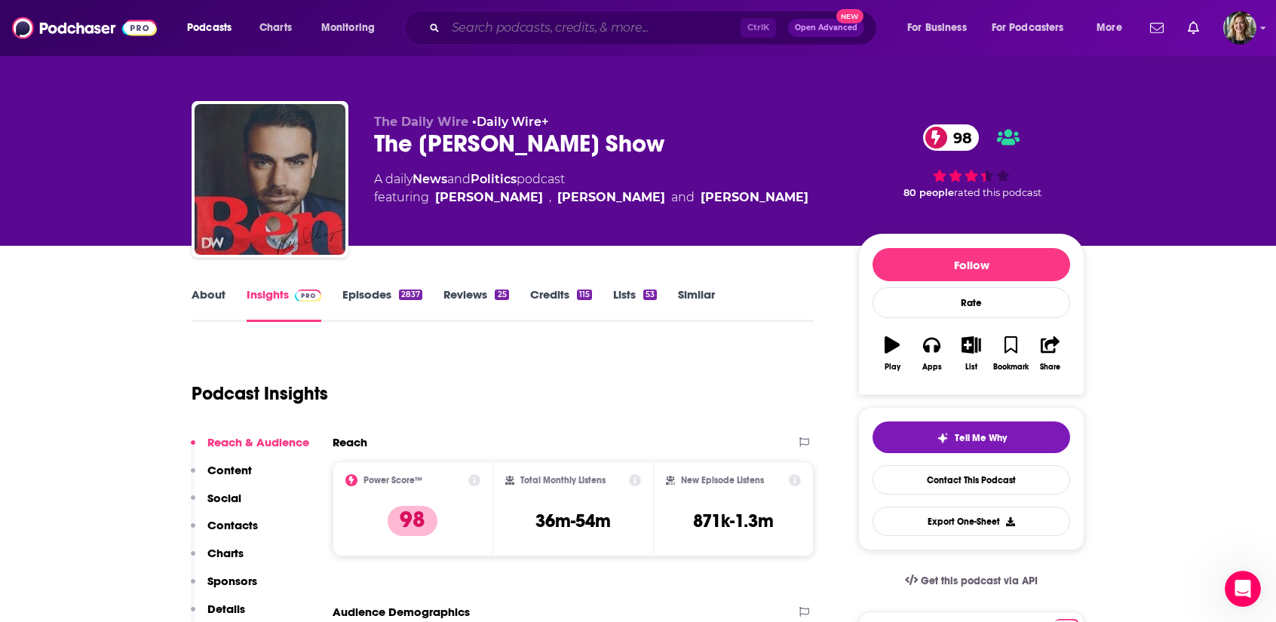
click at [603, 31] on input "Search podcasts, credits, & more..." at bounding box center [593, 28] width 295 height 24
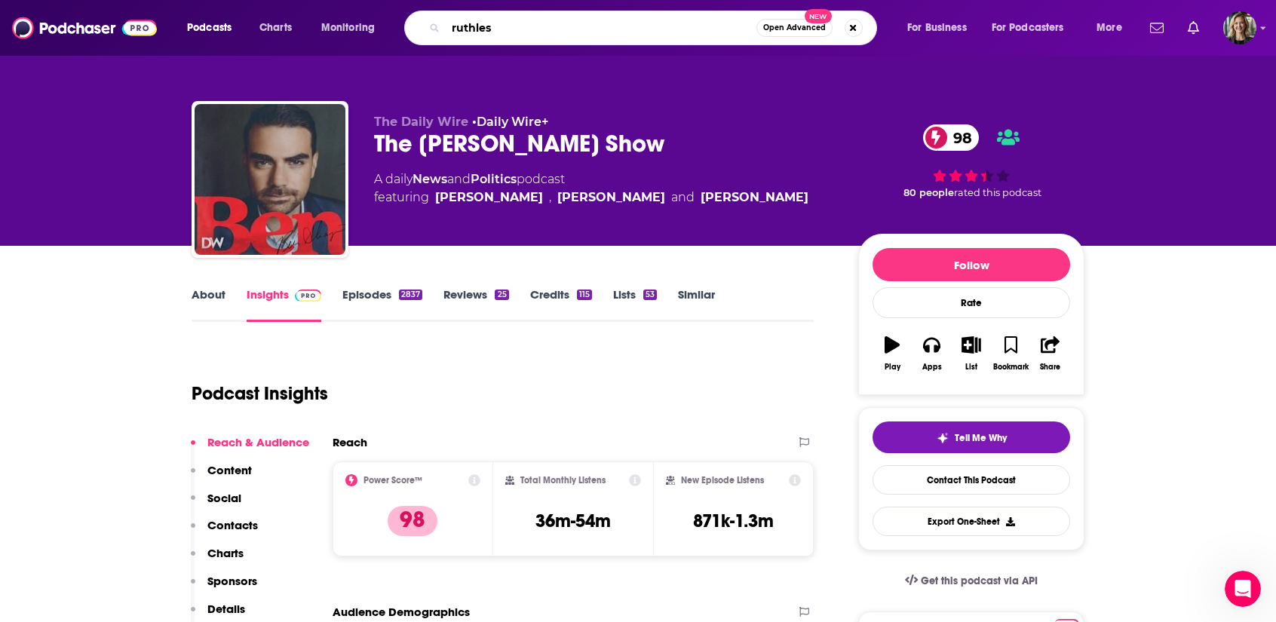
type input "ruthless"
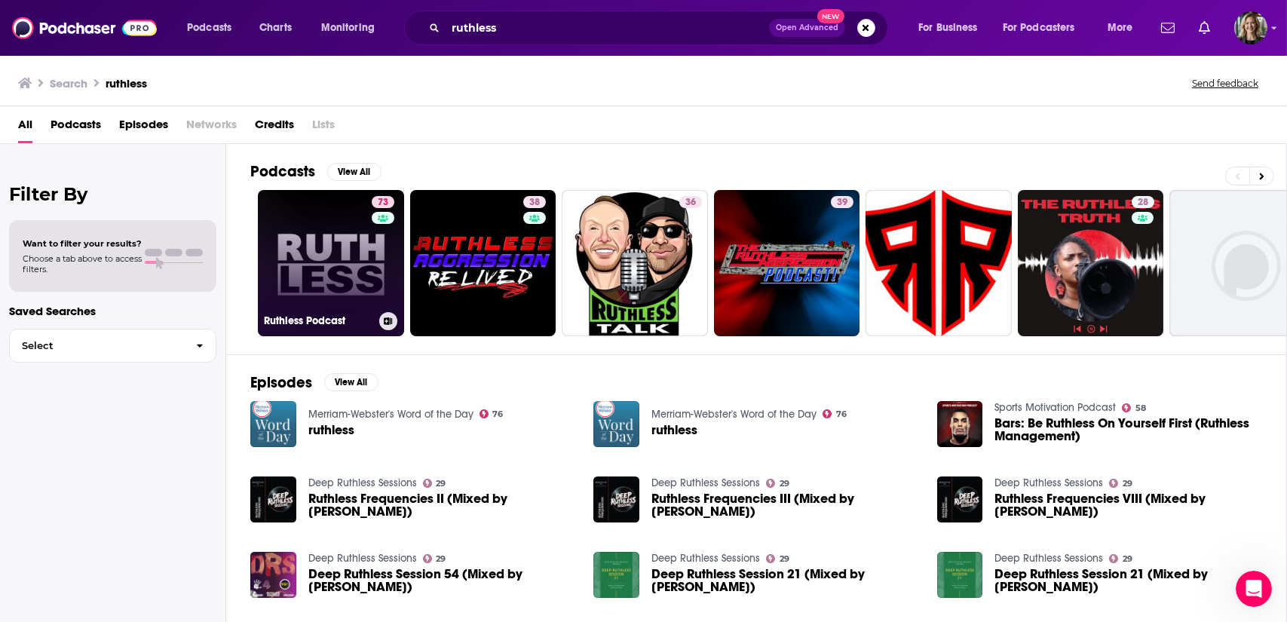
click at [350, 310] on link "73 Ruthless Podcast" at bounding box center [331, 263] width 146 height 146
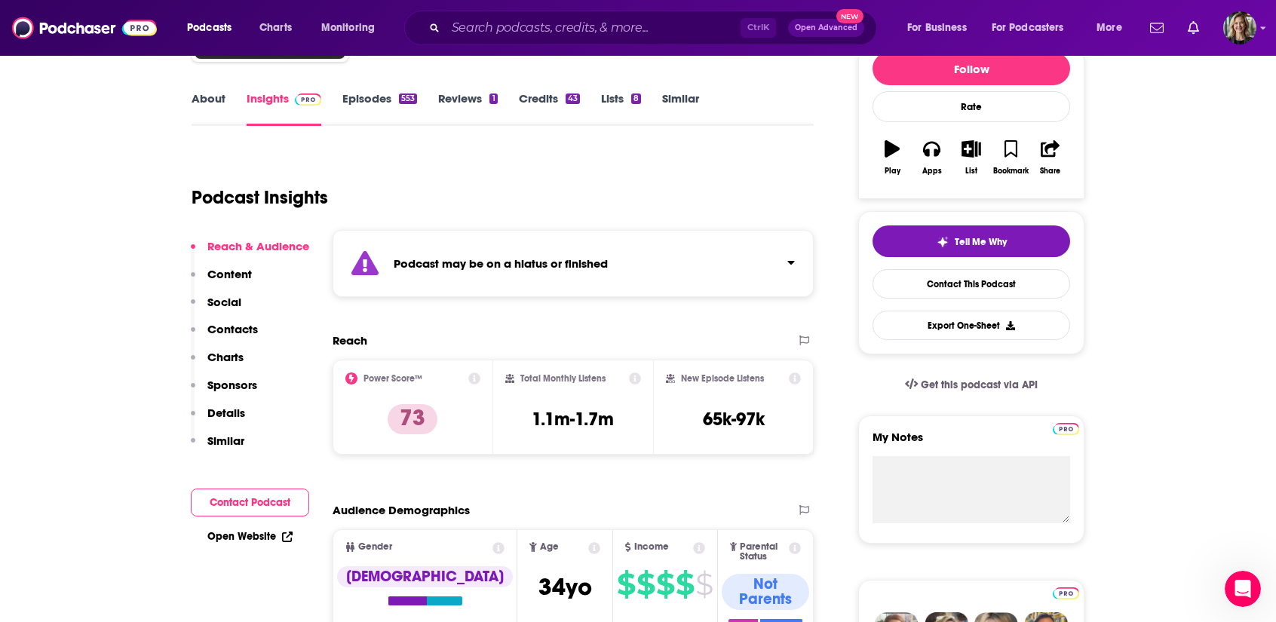
scroll to position [196, 0]
click at [567, 257] on strong "Podcast may be on a hiatus or finished" at bounding box center [501, 263] width 214 height 14
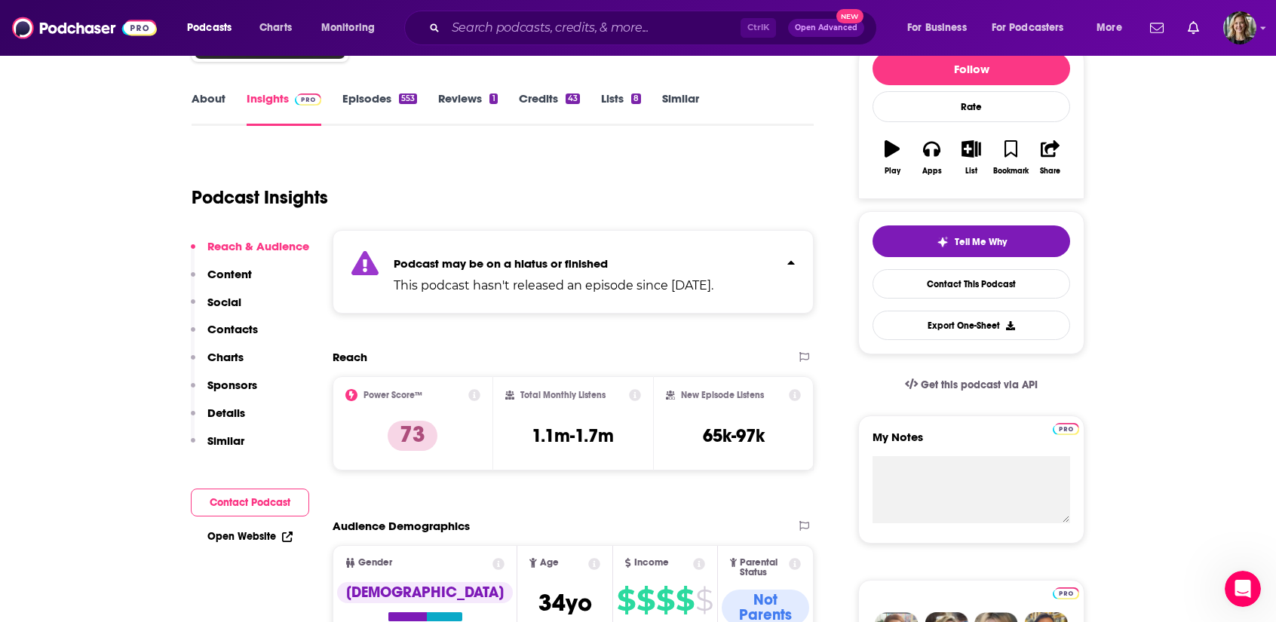
click at [568, 262] on strong "Podcast may be on a hiatus or finished" at bounding box center [501, 263] width 214 height 14
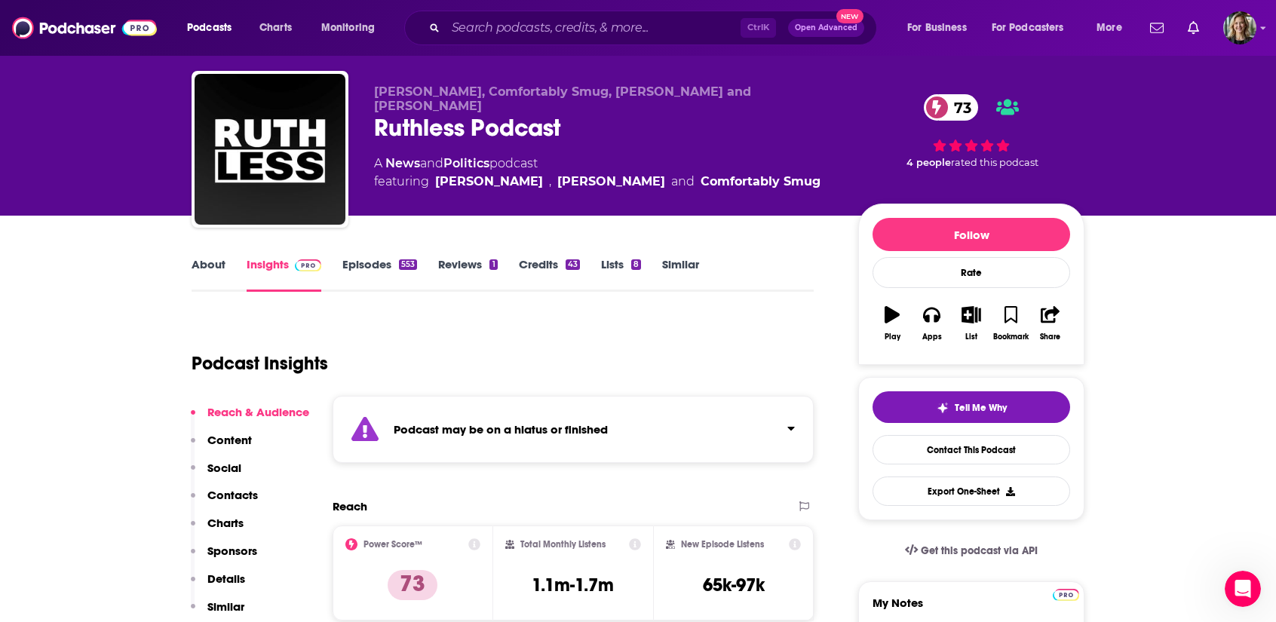
scroll to position [0, 0]
